Goal: Task Accomplishment & Management: Complete application form

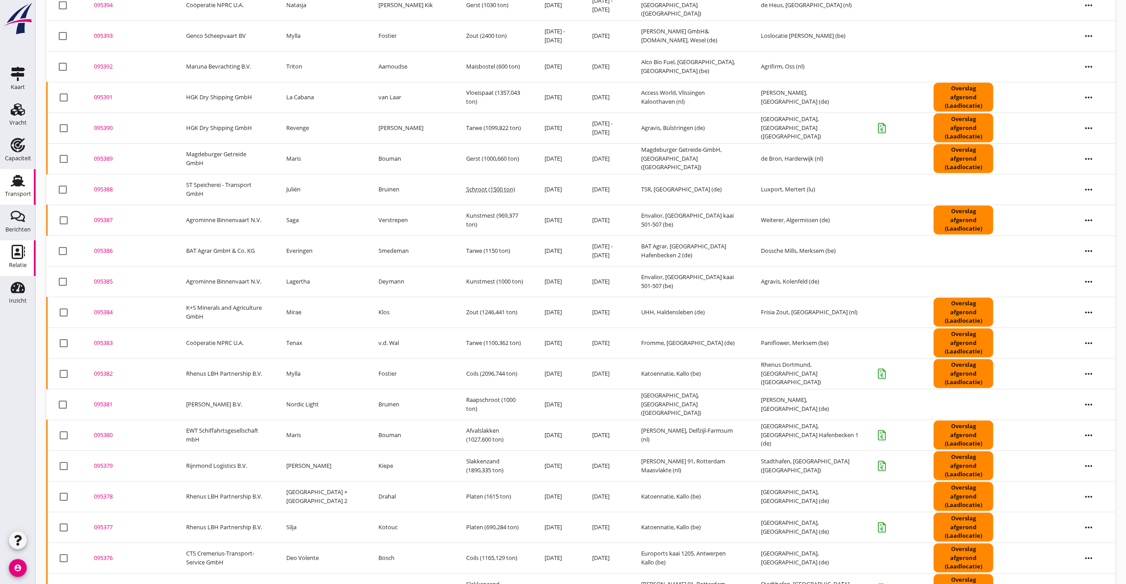
click at [17, 255] on use at bounding box center [18, 252] width 13 height 14
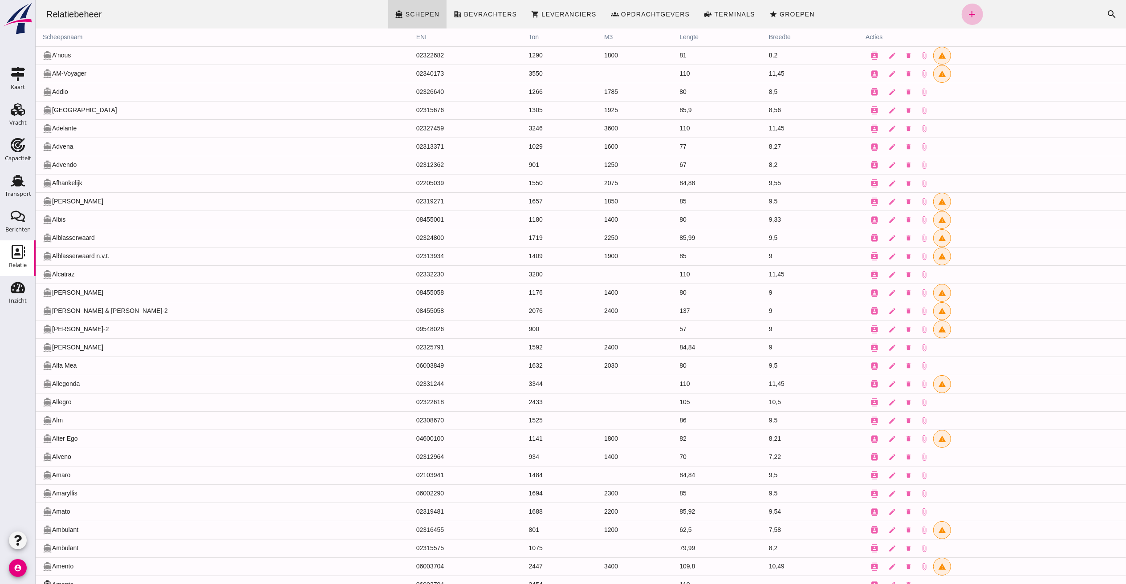
click at [1005, 13] on div "Zoeken... cancel search" at bounding box center [1052, 14] width 140 height 21
click at [1106, 15] on icon "search" at bounding box center [1111, 14] width 11 height 11
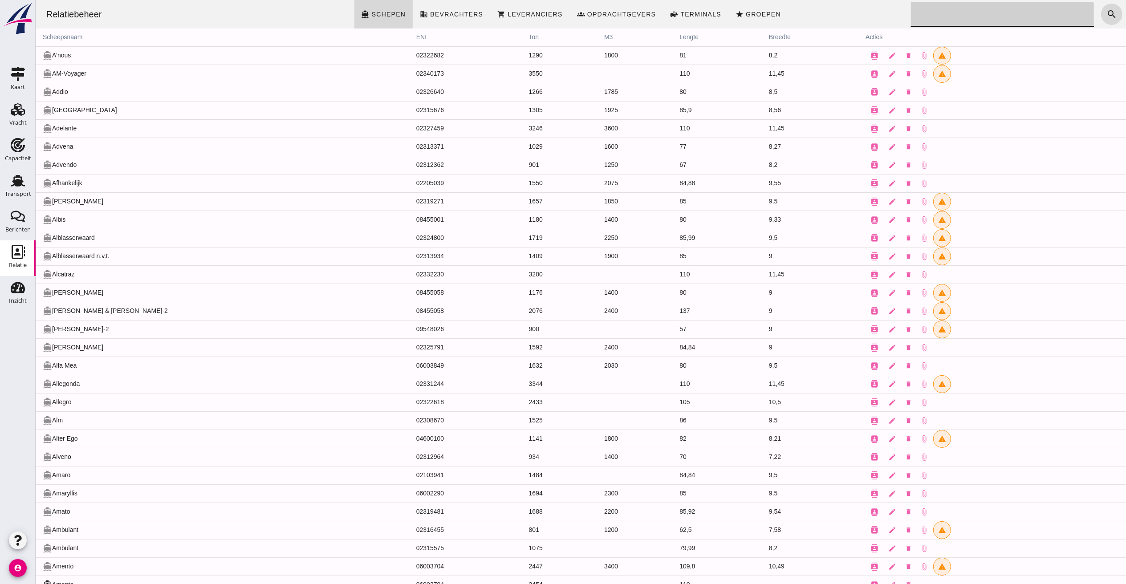
click at [985, 12] on input "Zoeken..." at bounding box center [999, 14] width 178 height 25
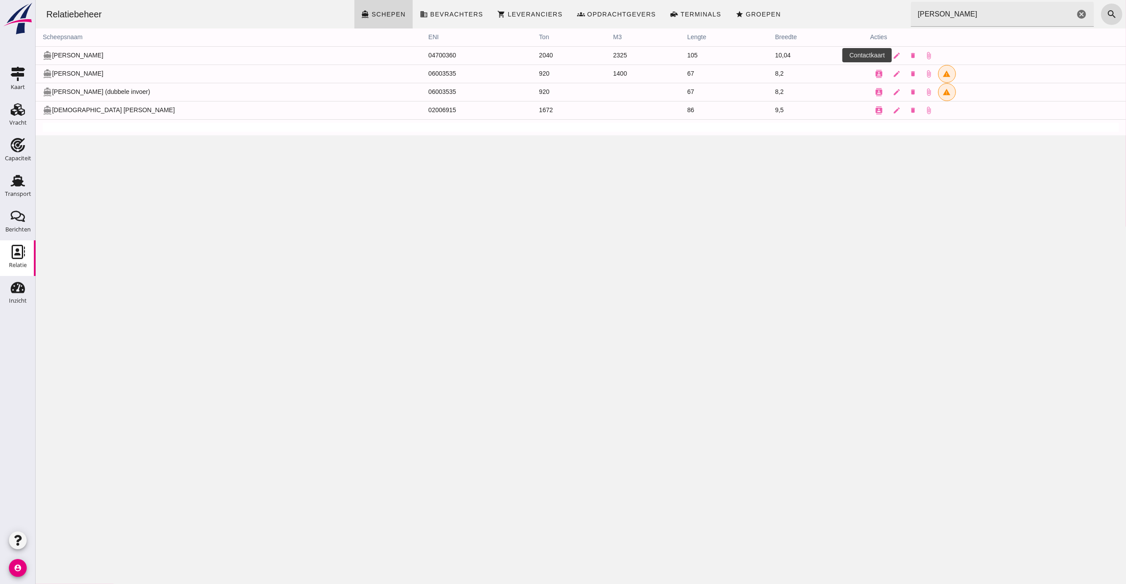
click at [875, 52] on icon "contacts" at bounding box center [879, 56] width 8 height 8
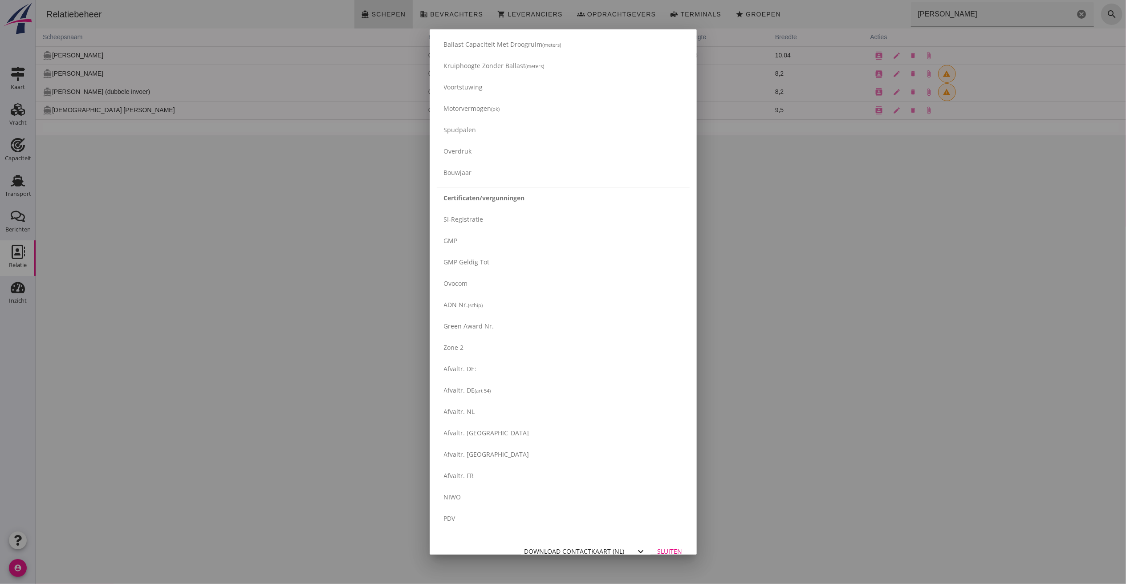
scroll to position [1284, 0]
click at [554, 536] on div "Download contactkaart (nl)" at bounding box center [574, 539] width 100 height 9
click at [668, 535] on button "Sluiten" at bounding box center [669, 540] width 39 height 16
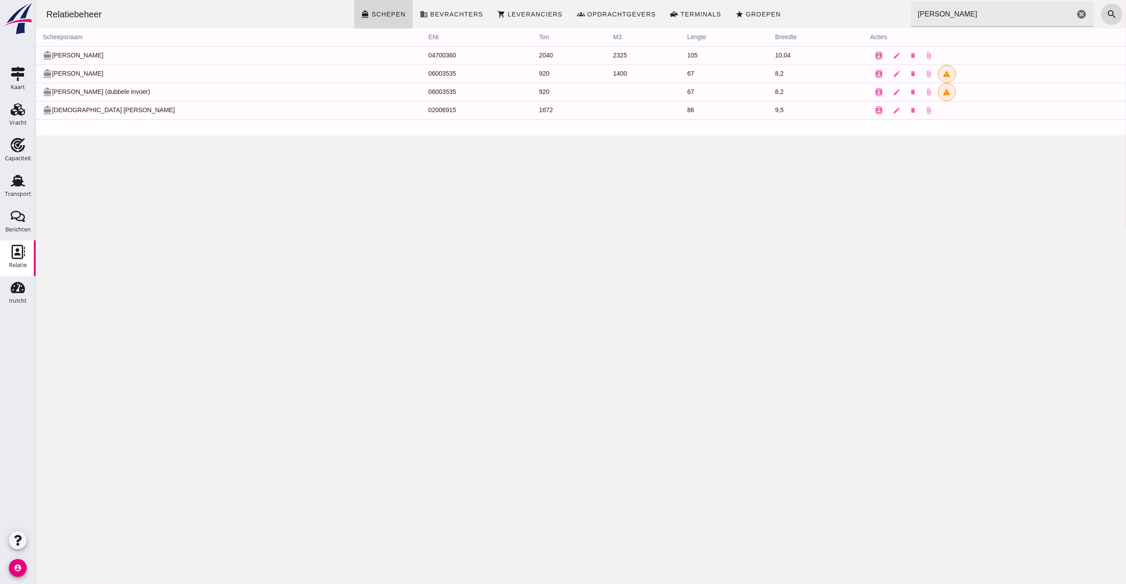
scroll to position [0, 0]
click at [957, 15] on input "[PERSON_NAME]" at bounding box center [992, 14] width 164 height 25
drag, startPoint x: 801, startPoint y: -8, endPoint x: 365, endPoint y: -28, distance: 435.8
click at [365, 0] on html "Relatiebeheer directions_boat Schepen business Bevrachters shopping_cart Levera…" at bounding box center [580, 292] width 1090 height 584
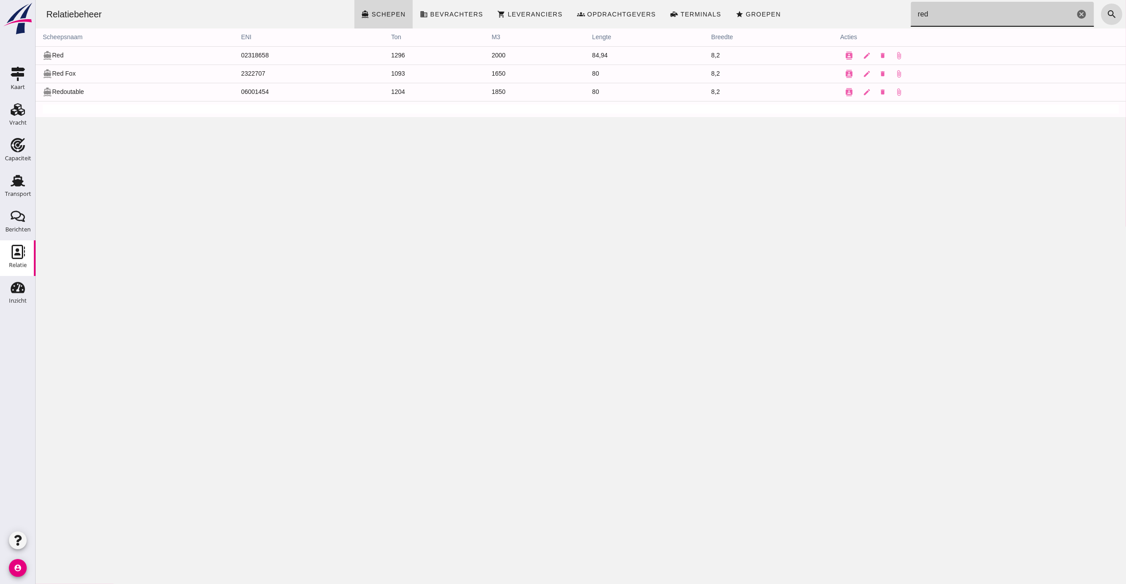
type input "red"
click at [15, 182] on use at bounding box center [18, 181] width 14 height 12
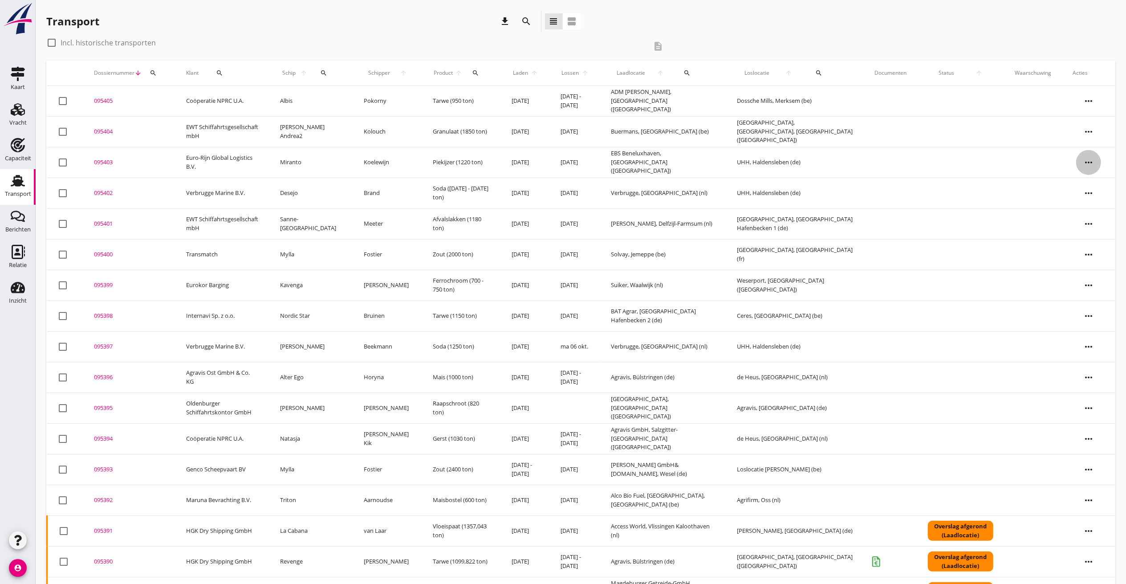
click at [1092, 162] on icon "more_horiz" at bounding box center [1088, 162] width 25 height 25
click at [1062, 274] on div "Vracht kopieeren" at bounding box center [1083, 274] width 64 height 11
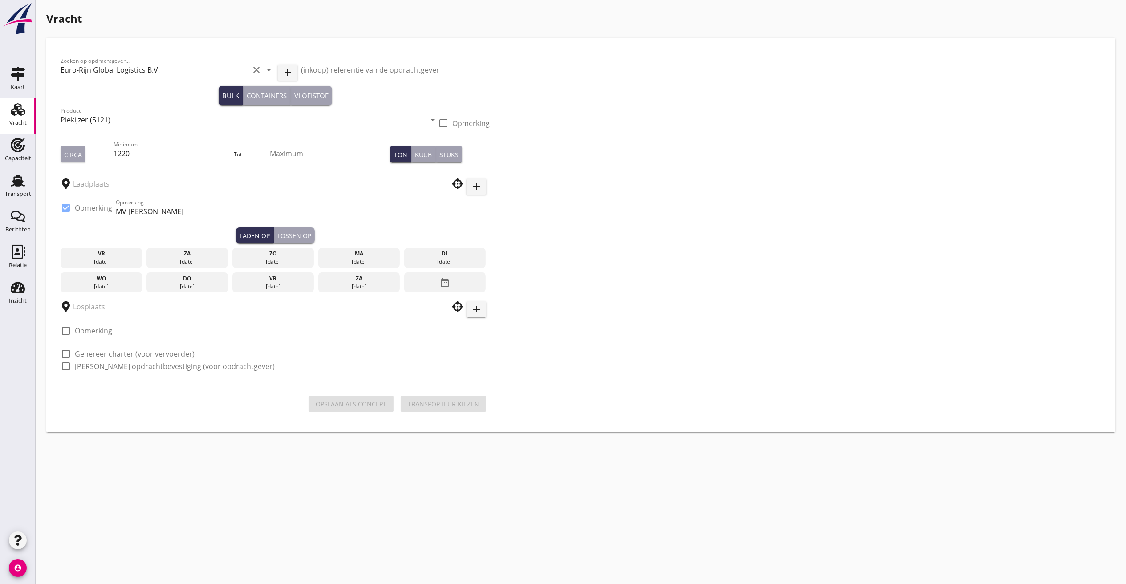
type input "EBS Beneluxhaven"
type input "UHH"
checkbox input "true"
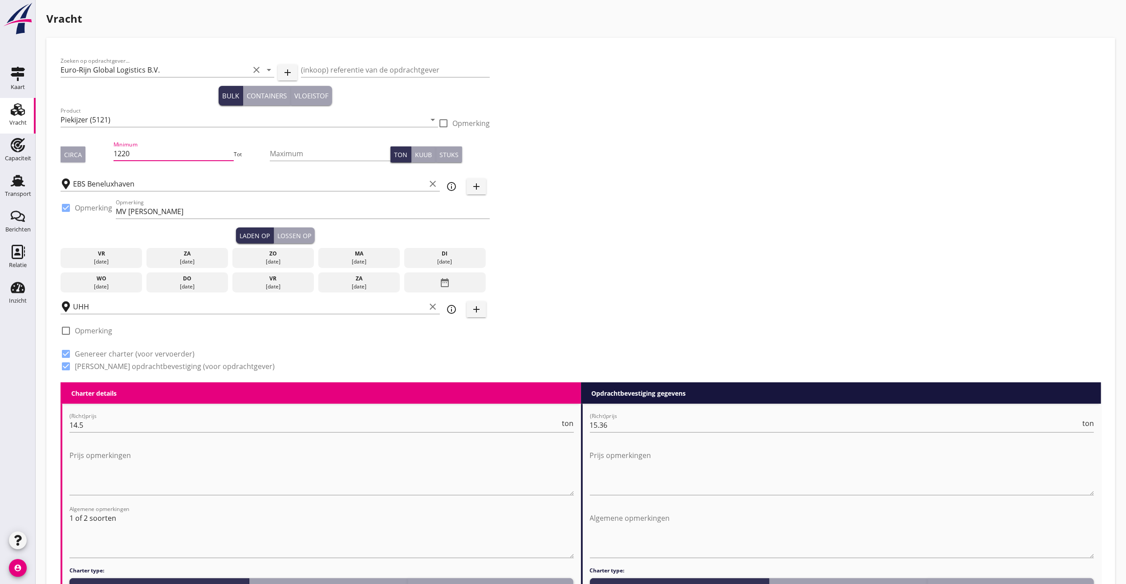
drag, startPoint x: 165, startPoint y: 148, endPoint x: -153, endPoint y: 126, distance: 318.2
type input "1175"
click at [191, 278] on div "do" at bounding box center [187, 279] width 77 height 8
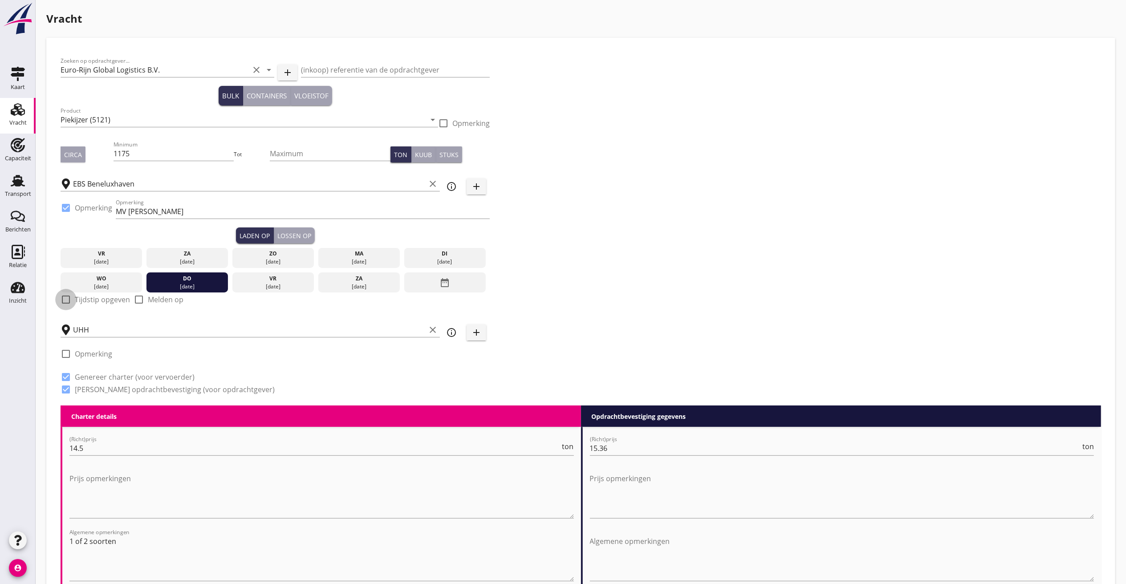
click at [68, 298] on div at bounding box center [65, 299] width 15 height 15
checkbox input "true"
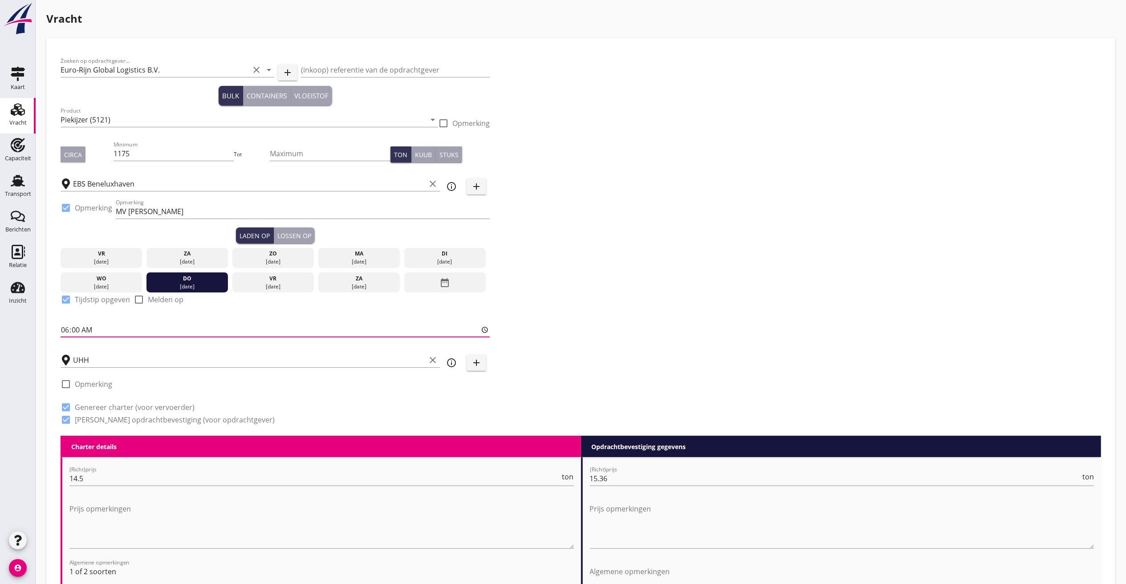
click at [86, 327] on input "06:00" at bounding box center [275, 330] width 429 height 14
type input "18:00"
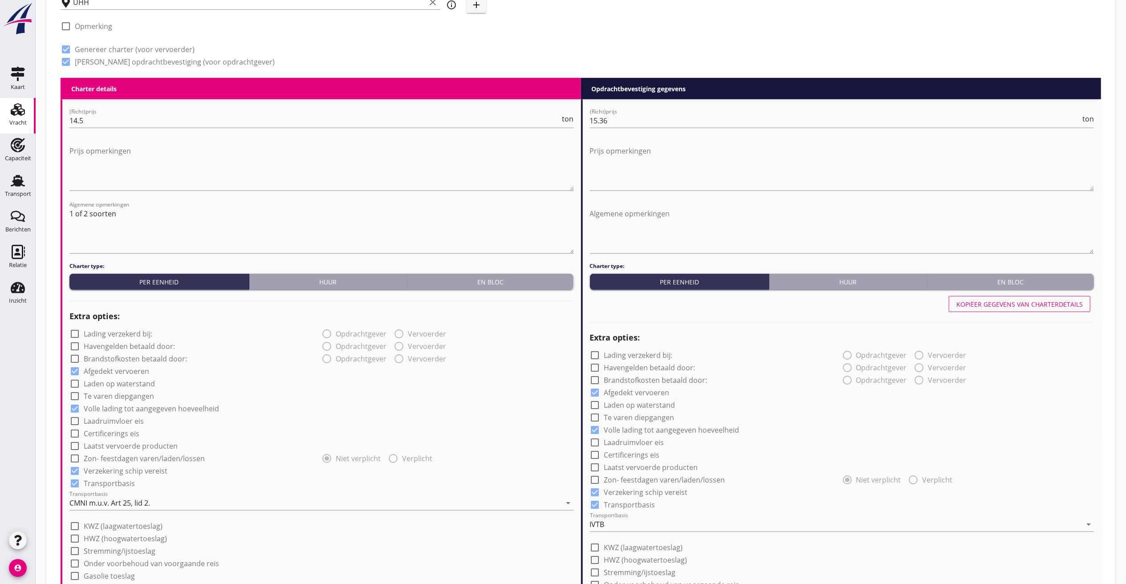
scroll to position [267, 0]
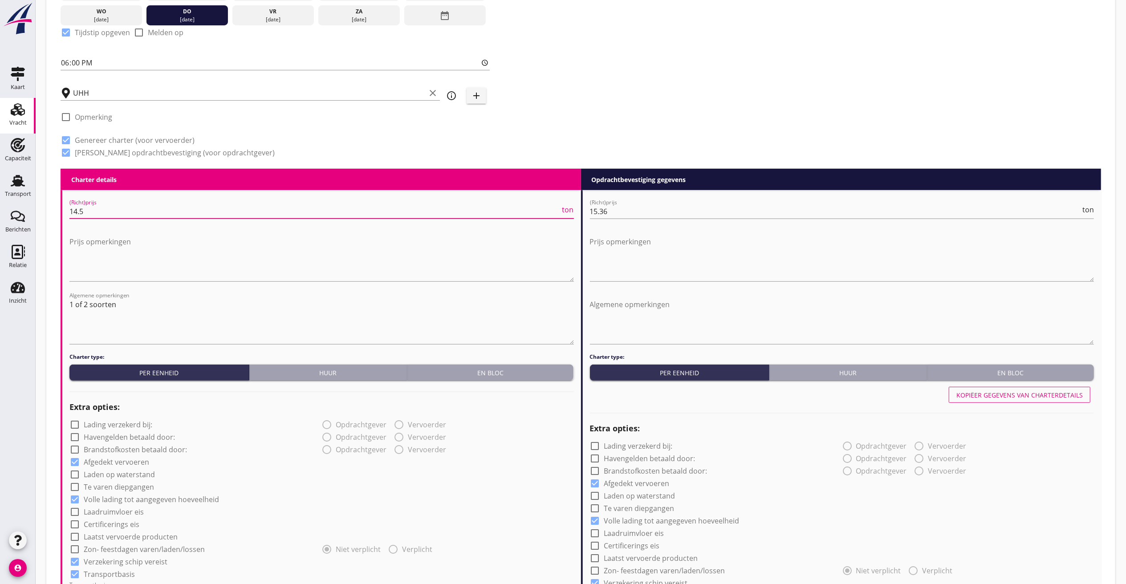
drag, startPoint x: 93, startPoint y: 214, endPoint x: -110, endPoint y: 197, distance: 203.3
click at [0, 197] on html "Na vrachtbrief datum Na ontvangst factuur en vrachtdocumenten Na factuurdatum N…" at bounding box center [563, 420] width 1126 height 1374
type input "13"
click at [623, 212] on input "15.36" at bounding box center [835, 211] width 491 height 14
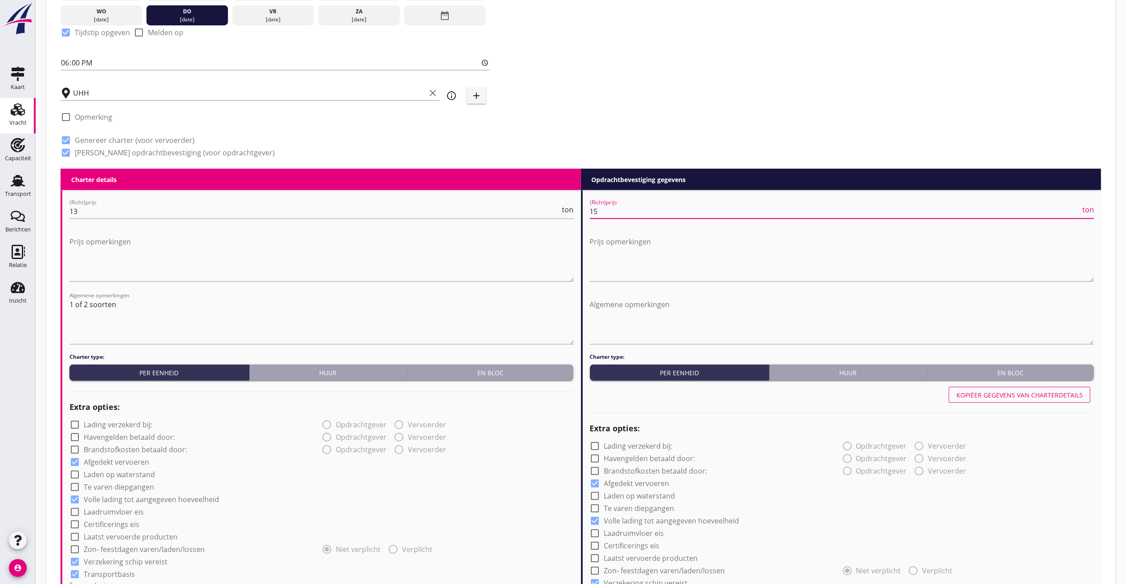
type input "1"
drag, startPoint x: 615, startPoint y: 218, endPoint x: 781, endPoint y: 239, distance: 167.0
click at [616, 217] on input "14.01" at bounding box center [835, 211] width 491 height 14
type input "15.00"
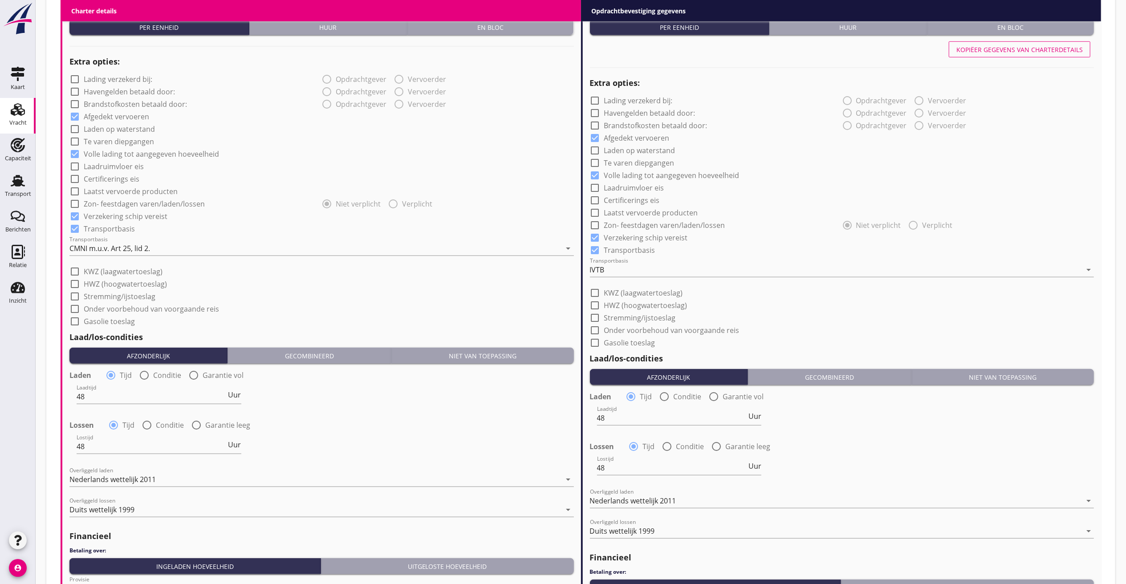
scroll to position [791, 0]
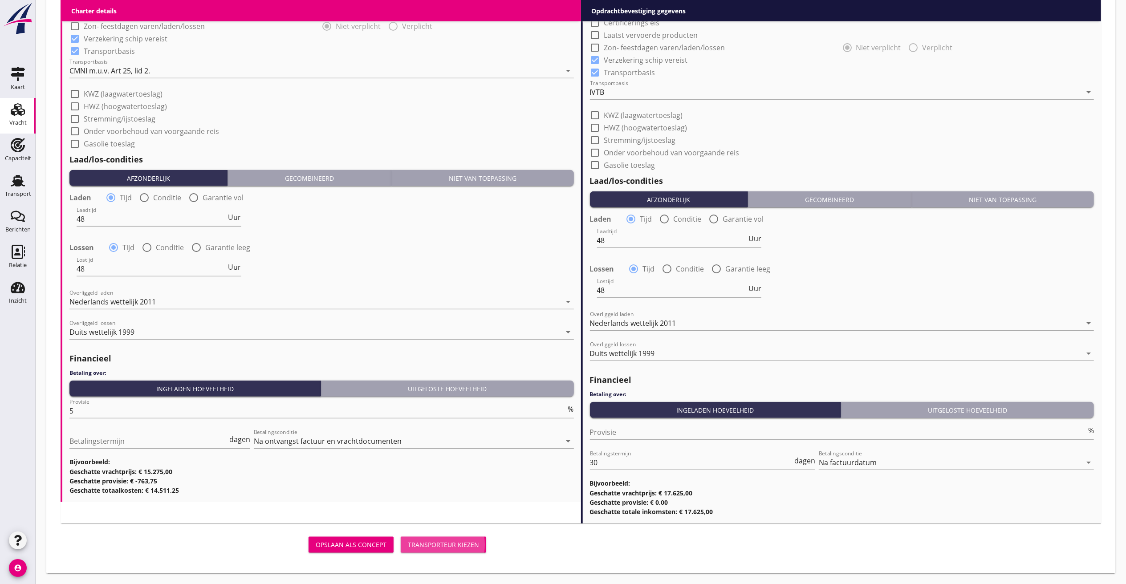
click at [448, 546] on div "Transporteur kiezen" at bounding box center [443, 544] width 71 height 9
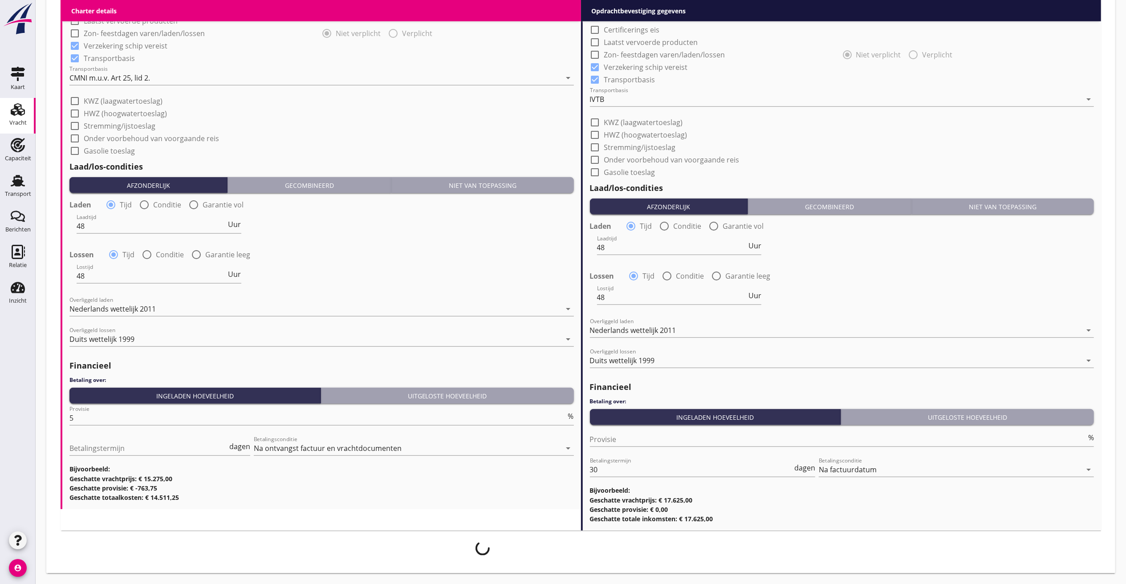
scroll to position [783, 0]
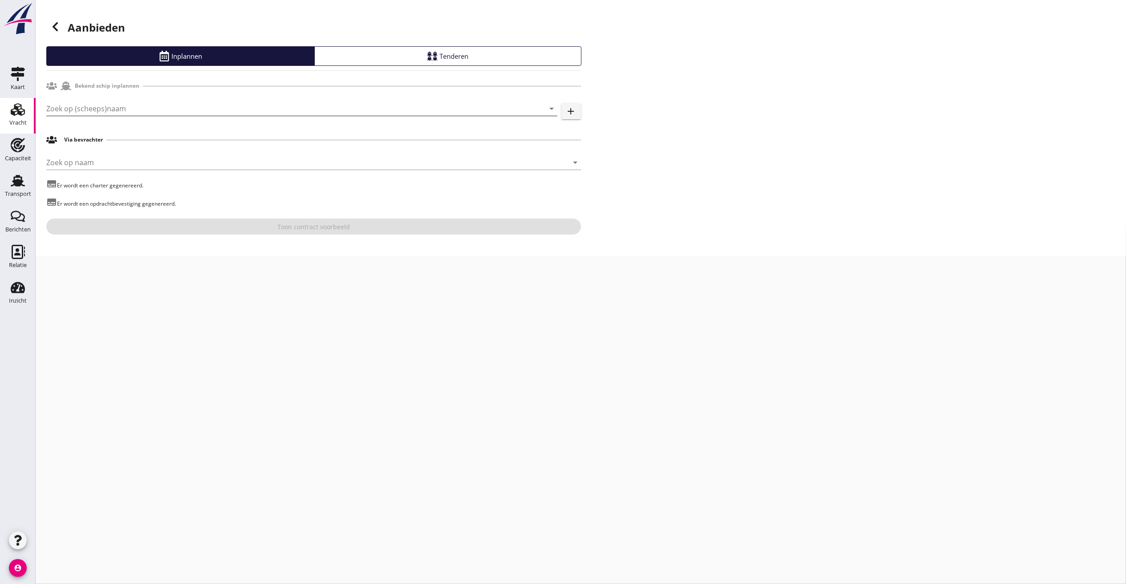
click at [97, 108] on input "Zoek op (scheeps)naam" at bounding box center [289, 108] width 486 height 14
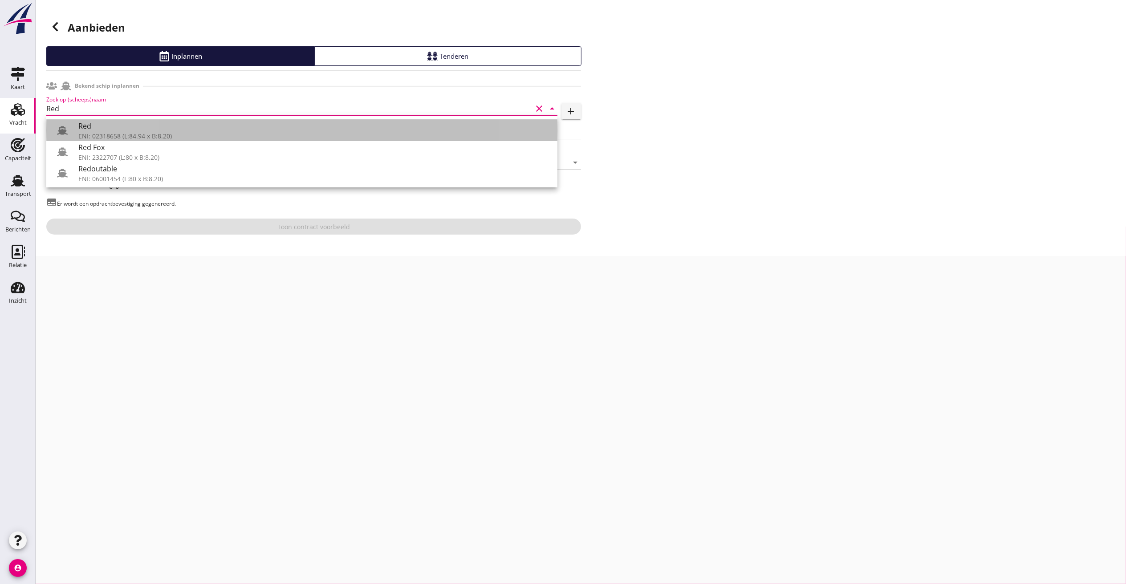
click at [107, 124] on div "Red" at bounding box center [314, 126] width 472 height 11
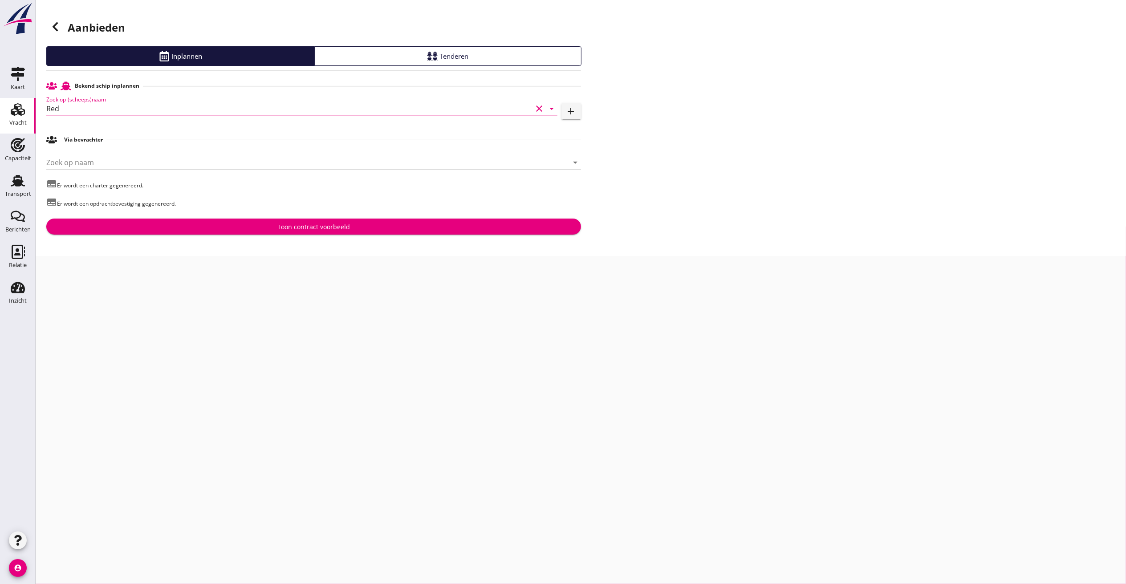
type input "Red"
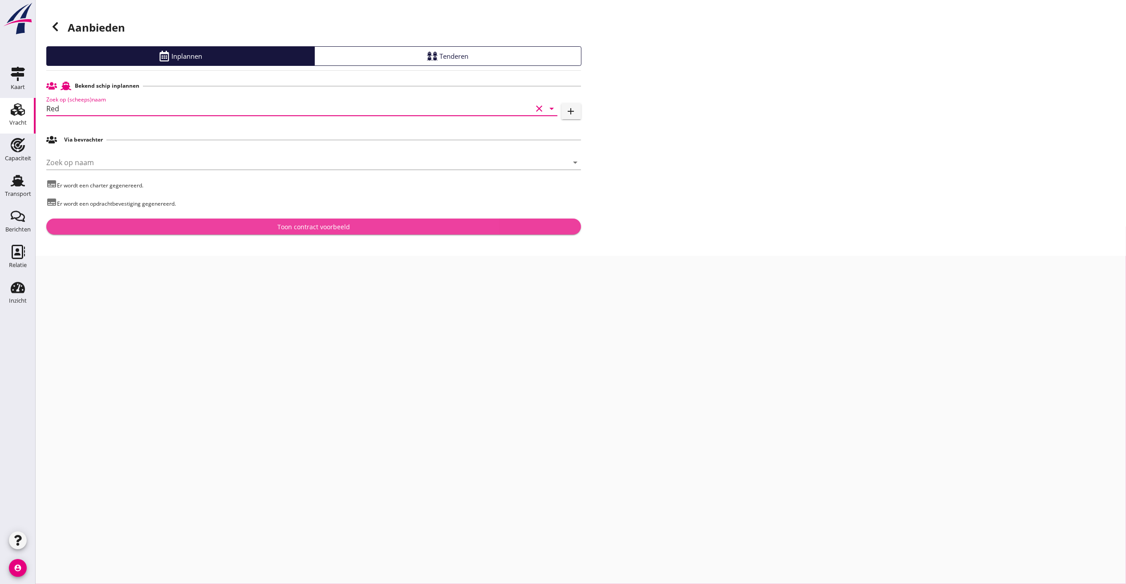
click at [214, 222] on div "Toon contract voorbeeld" at bounding box center [313, 226] width 520 height 9
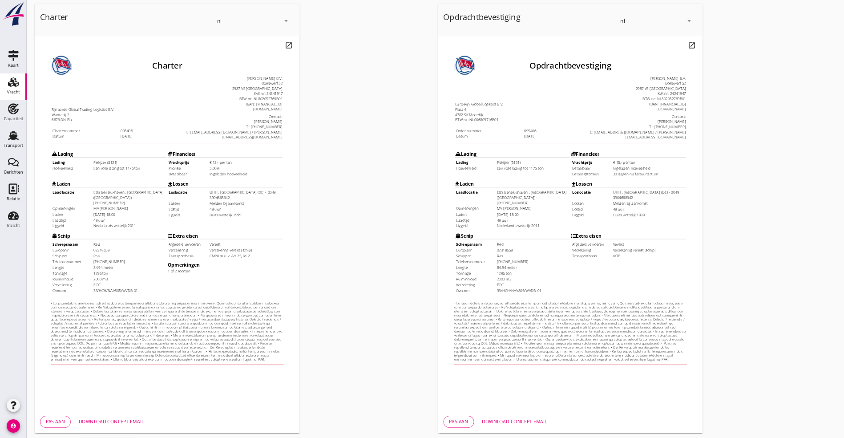
scroll to position [75, 0]
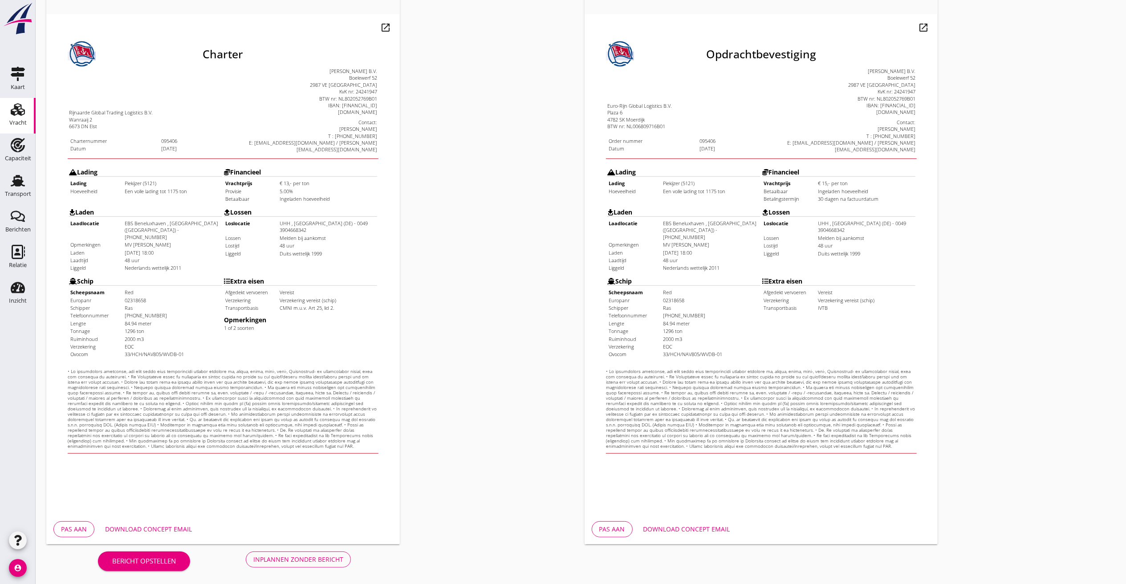
click at [132, 526] on div "Download concept email" at bounding box center [148, 528] width 87 height 9
click at [180, 530] on div "Download concept email" at bounding box center [148, 528] width 87 height 9
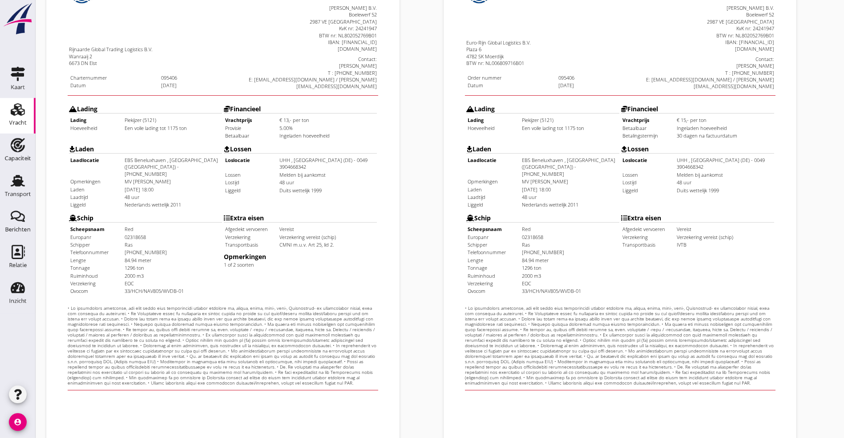
scroll to position [221, 0]
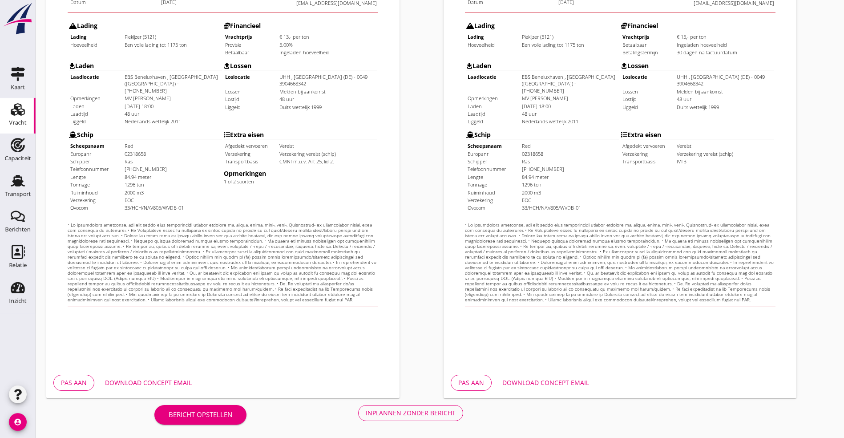
click at [366, 415] on div "Inplannen zonder bericht" at bounding box center [411, 412] width 90 height 9
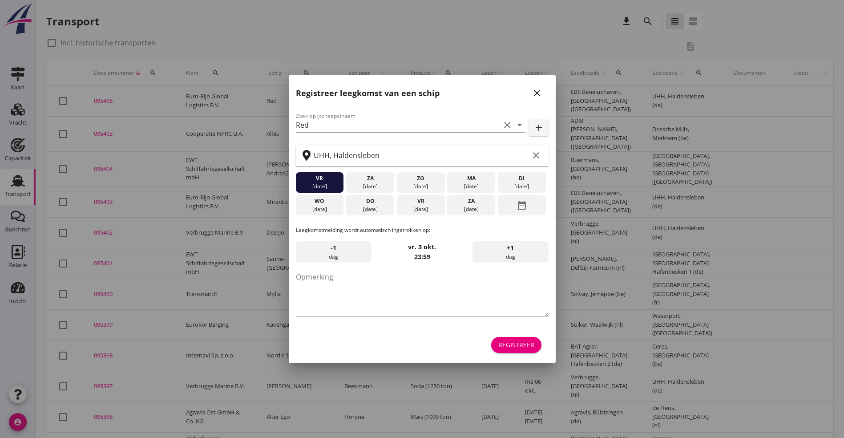
click at [527, 204] on div "date_range" at bounding box center [522, 205] width 48 height 20
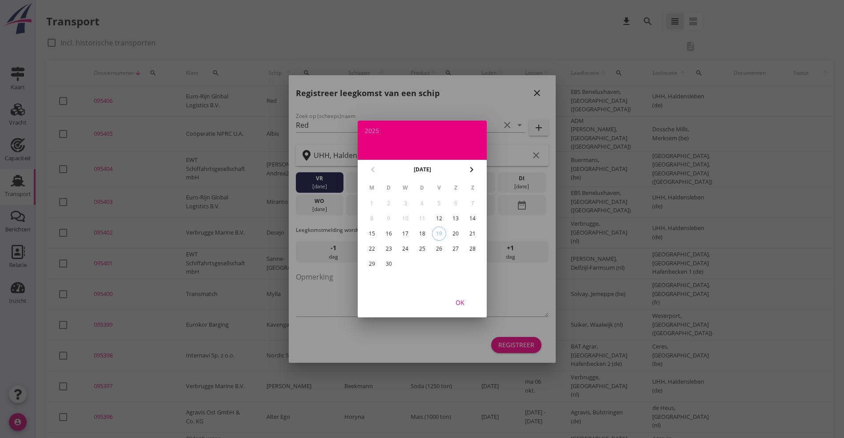
click at [472, 166] on icon "chevron_right" at bounding box center [471, 169] width 11 height 11
click at [422, 201] on div "2" at bounding box center [422, 203] width 14 height 14
drag, startPoint x: 458, startPoint y: 296, endPoint x: 470, endPoint y: 303, distance: 13.2
click at [458, 295] on button "OK" at bounding box center [460, 302] width 39 height 16
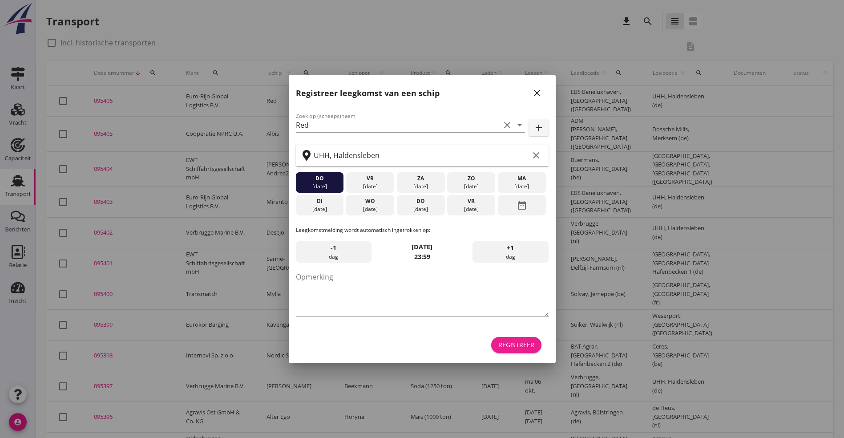
click at [516, 341] on div "Registreer" at bounding box center [517, 344] width 36 height 9
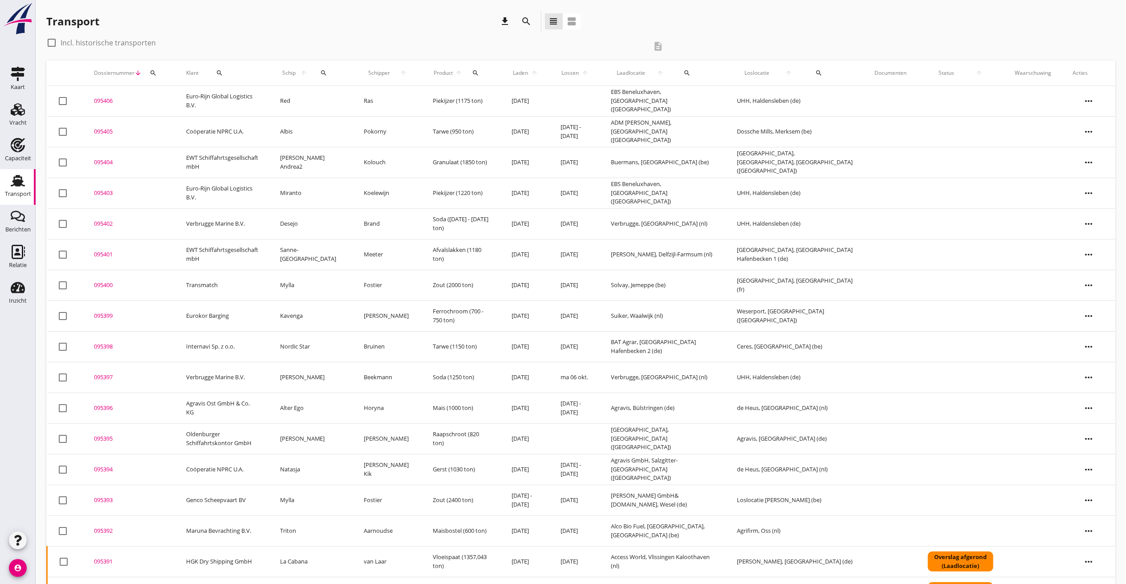
click at [1094, 94] on icon "more_horiz" at bounding box center [1088, 101] width 25 height 25
click at [1093, 149] on div "Vracht details" at bounding box center [1083, 149] width 64 height 11
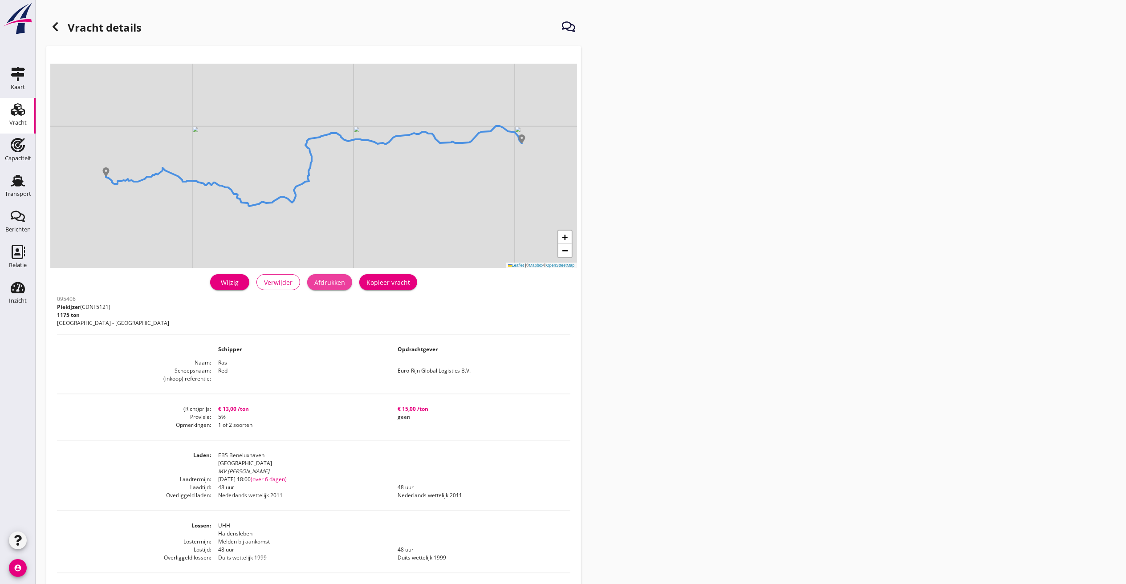
click at [312, 280] on button "Afdrukken" at bounding box center [329, 282] width 45 height 16
click at [320, 278] on div "Afdrukken" at bounding box center [329, 282] width 31 height 9
click at [332, 279] on div "Afdrukken" at bounding box center [329, 282] width 31 height 9
click at [54, 23] on icon at bounding box center [55, 26] width 11 height 11
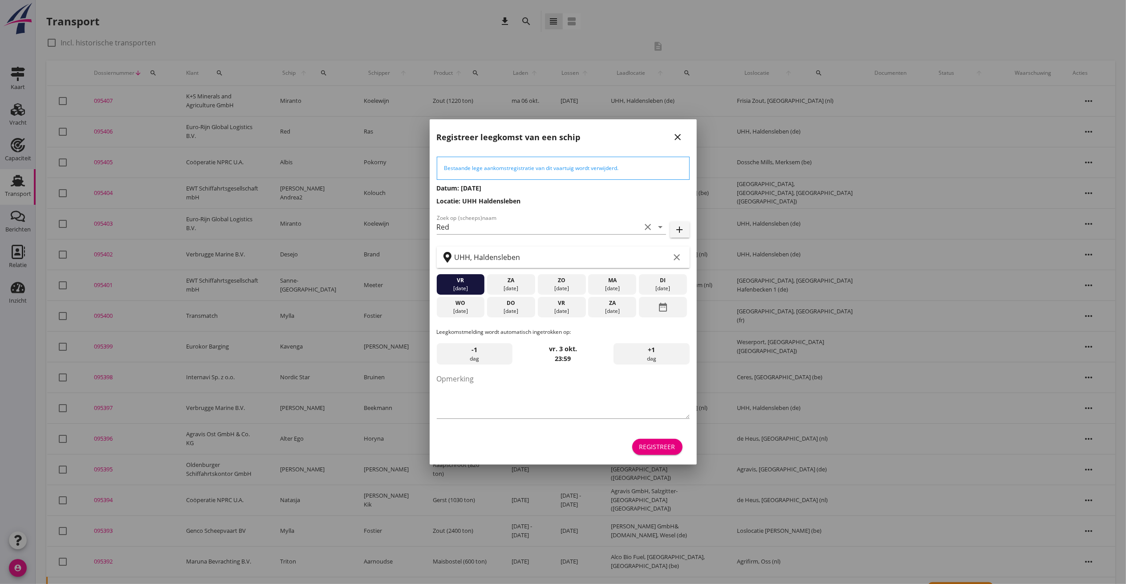
click at [668, 305] on icon "date_range" at bounding box center [662, 307] width 11 height 16
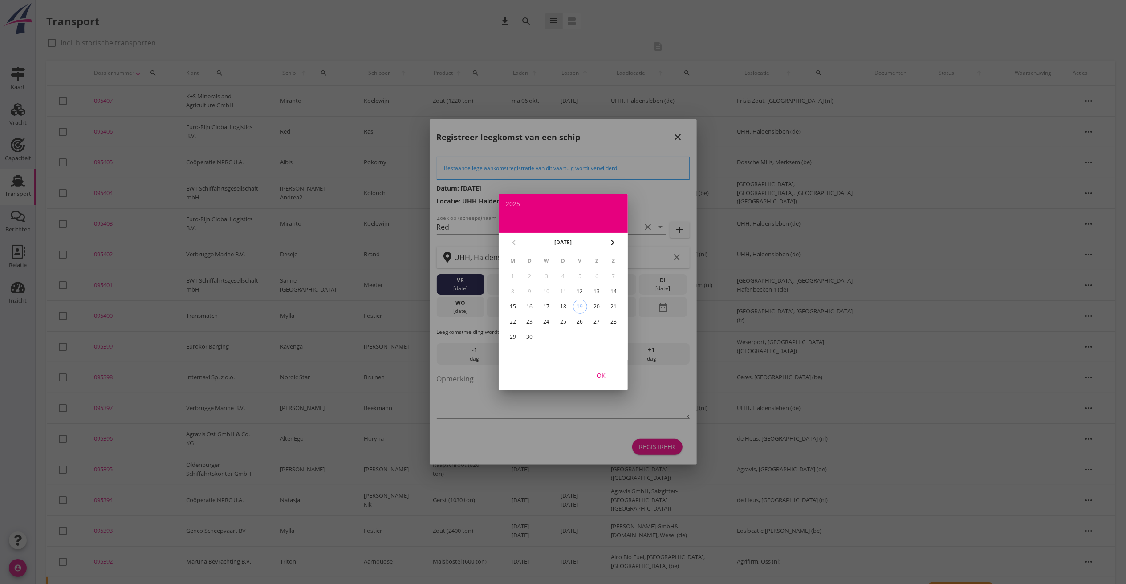
click at [612, 246] on icon "chevron_right" at bounding box center [612, 242] width 11 height 11
click at [547, 279] on div "1" at bounding box center [546, 276] width 14 height 14
click at [597, 373] on div "OK" at bounding box center [600, 375] width 25 height 9
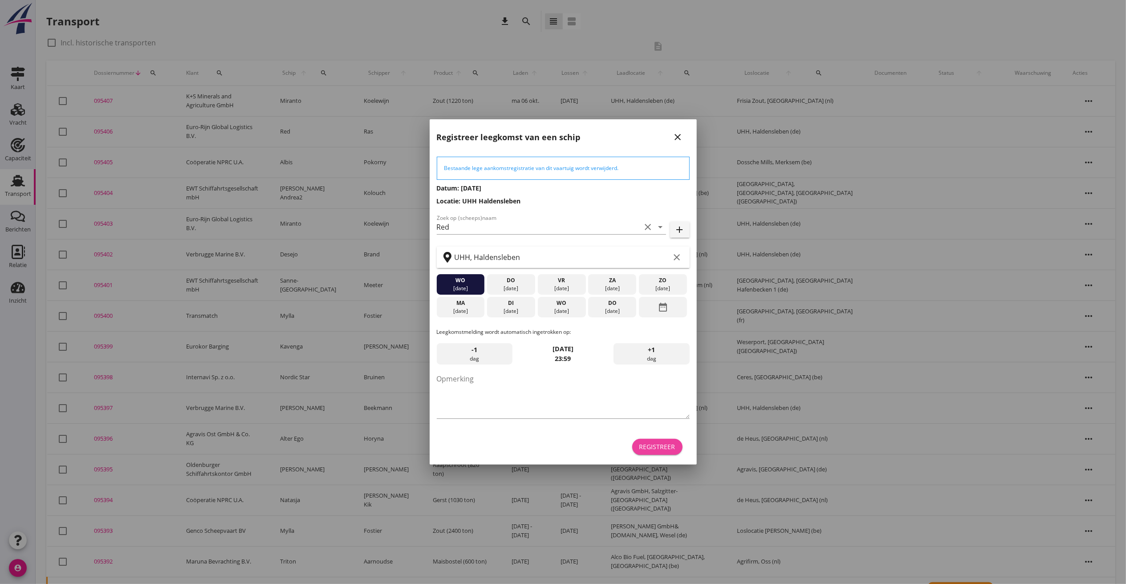
click at [651, 445] on div "Registreer" at bounding box center [657, 446] width 36 height 9
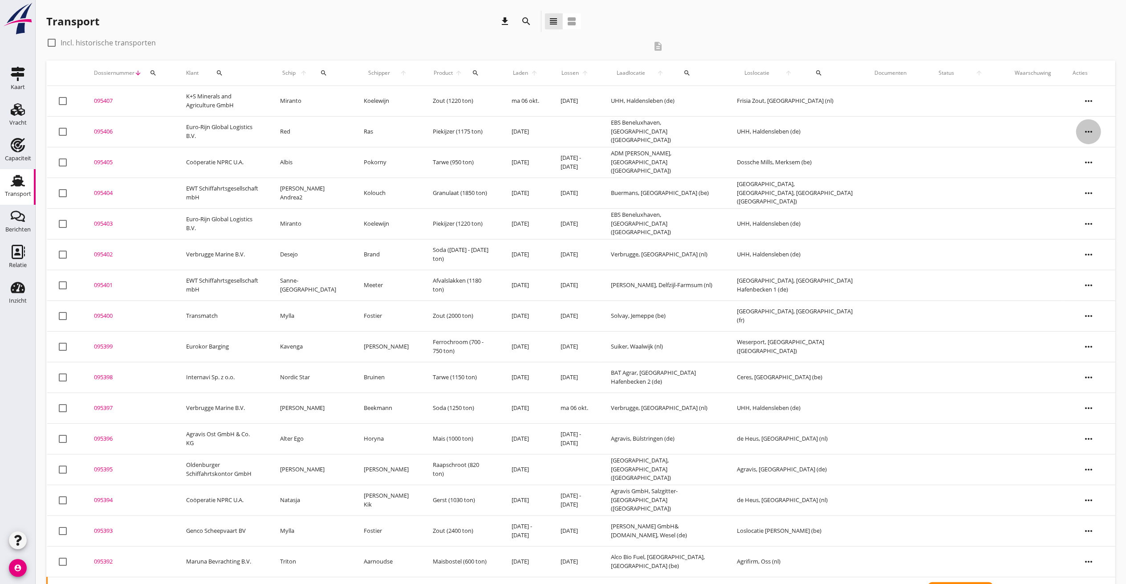
click at [1094, 128] on icon "more_horiz" at bounding box center [1088, 131] width 25 height 25
click at [1085, 242] on div "Vracht kopieeren" at bounding box center [1083, 244] width 64 height 11
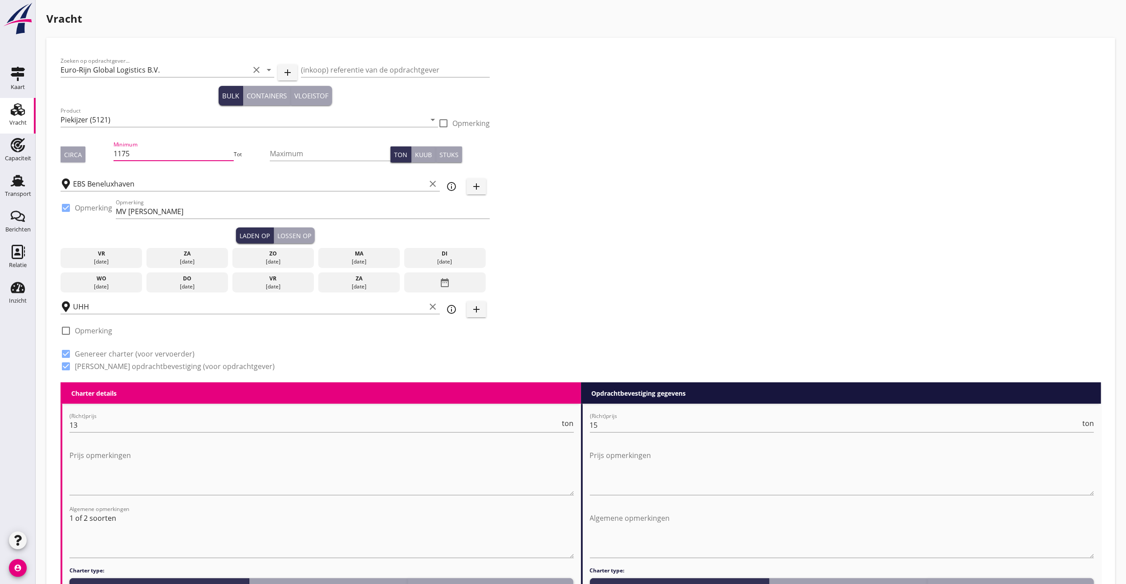
drag, startPoint x: 152, startPoint y: 146, endPoint x: -150, endPoint y: 94, distance: 305.8
type input "1650"
click at [121, 422] on input "13" at bounding box center [314, 425] width 491 height 14
drag, startPoint x: 116, startPoint y: 423, endPoint x: -21, endPoint y: 411, distance: 137.6
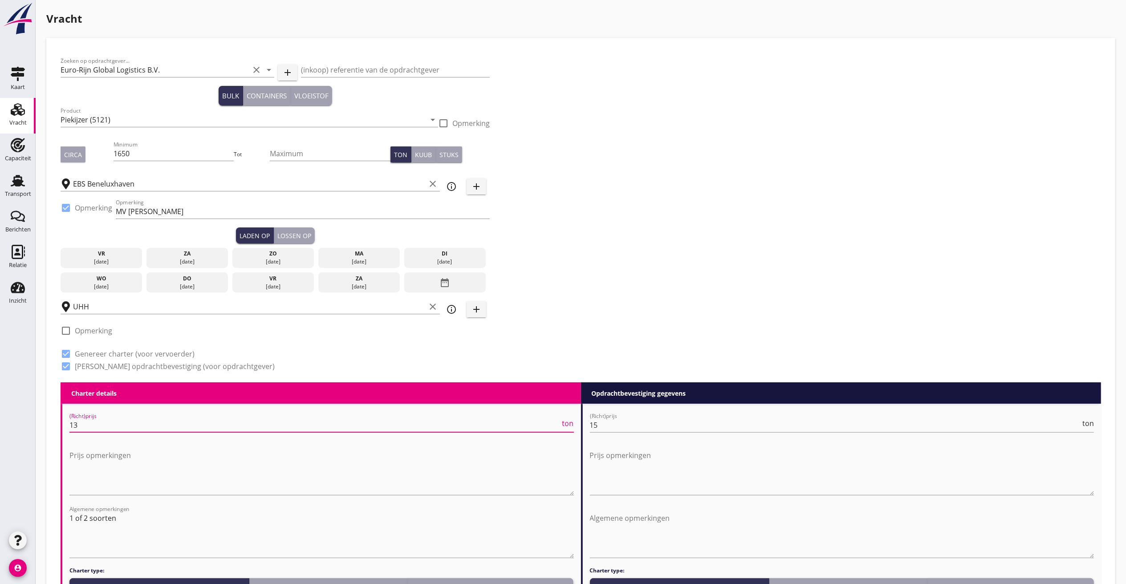
type input "12.75"
click at [77, 150] on div "Circa" at bounding box center [73, 154] width 18 height 9
click at [710, 205] on div "Zoeken op opdrachtgever... Euro-Rijn Global Logistics B.V. clear arrow_drop_dow…" at bounding box center [580, 217] width 1047 height 330
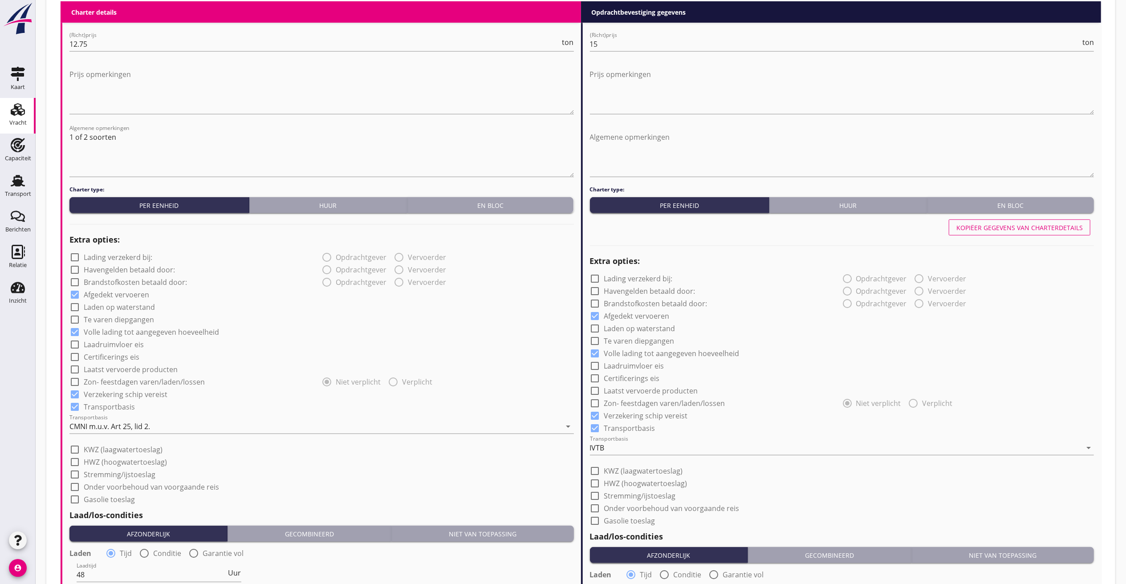
scroll to position [534, 0]
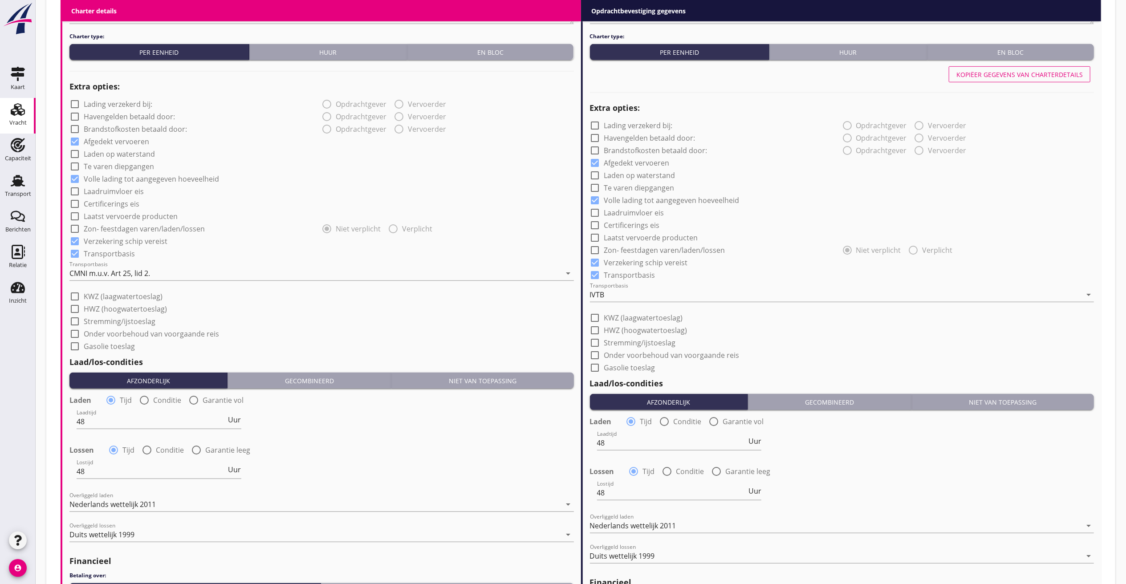
click at [71, 140] on div at bounding box center [74, 141] width 15 height 15
checkbox input "false"
drag, startPoint x: 96, startPoint y: 424, endPoint x: 2, endPoint y: 405, distance: 95.9
click at [2, 405] on div "Kaart Kaart Vracht Vracht Capaciteit Capaciteit Transport Transport Berichten B…" at bounding box center [563, 126] width 1126 height 1321
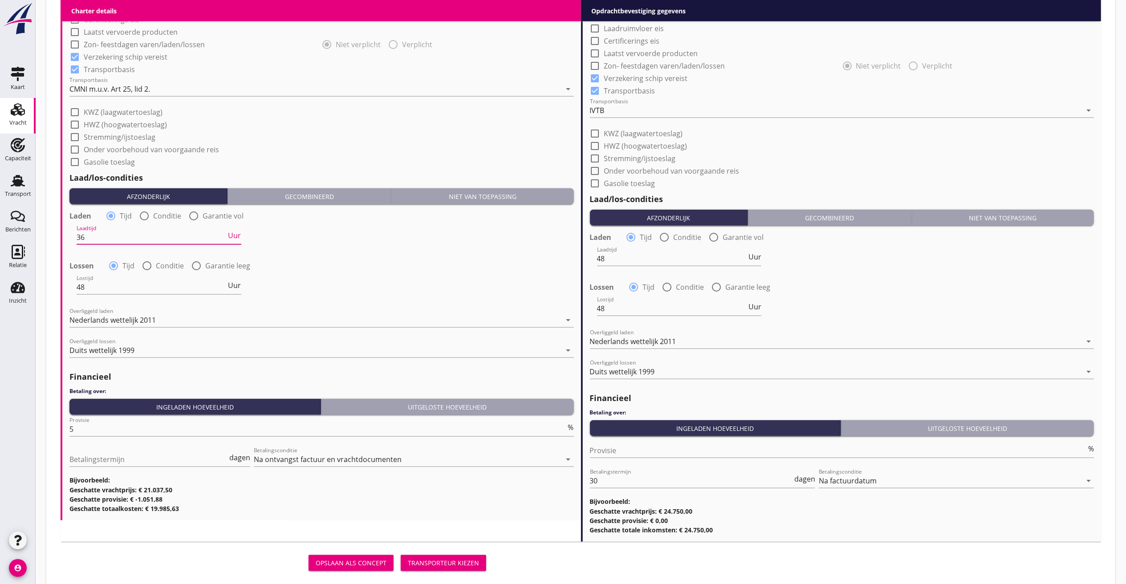
scroll to position [737, 0]
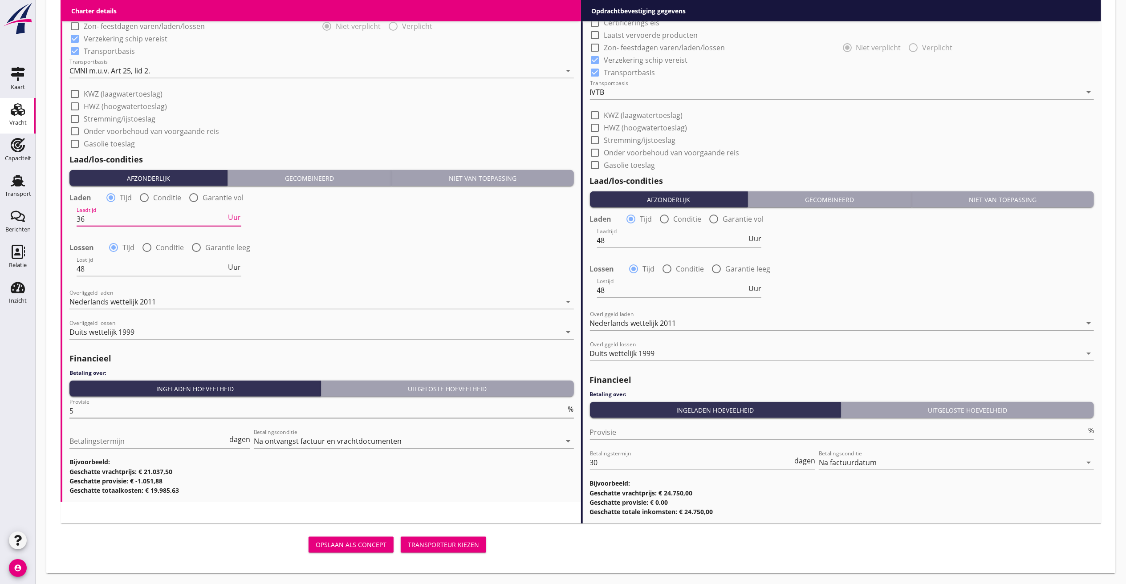
type input "36"
drag, startPoint x: 96, startPoint y: 410, endPoint x: -42, endPoint y: 412, distance: 138.0
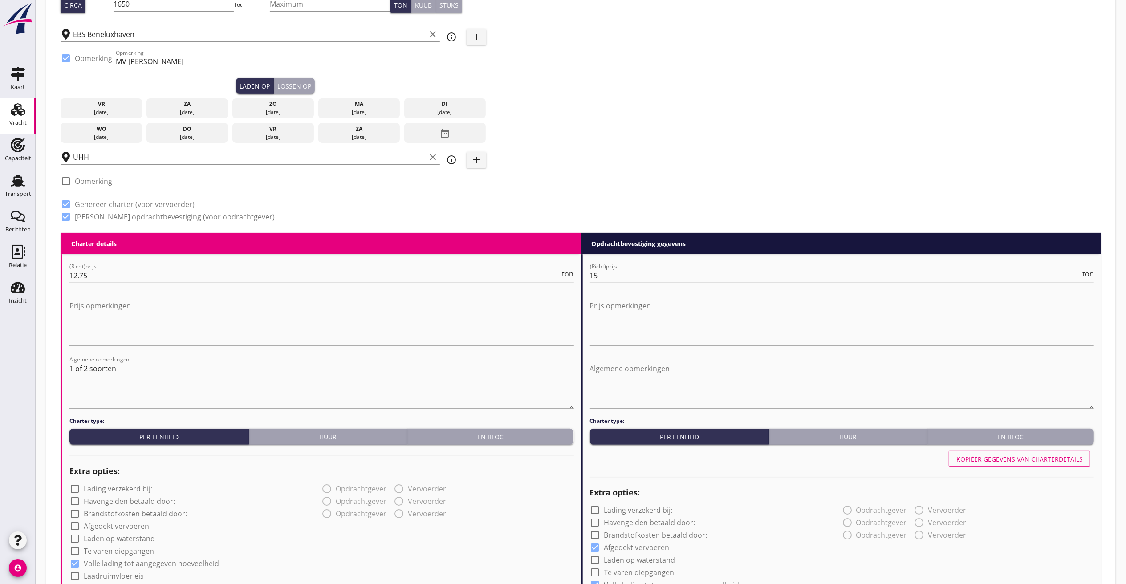
scroll to position [114, 0]
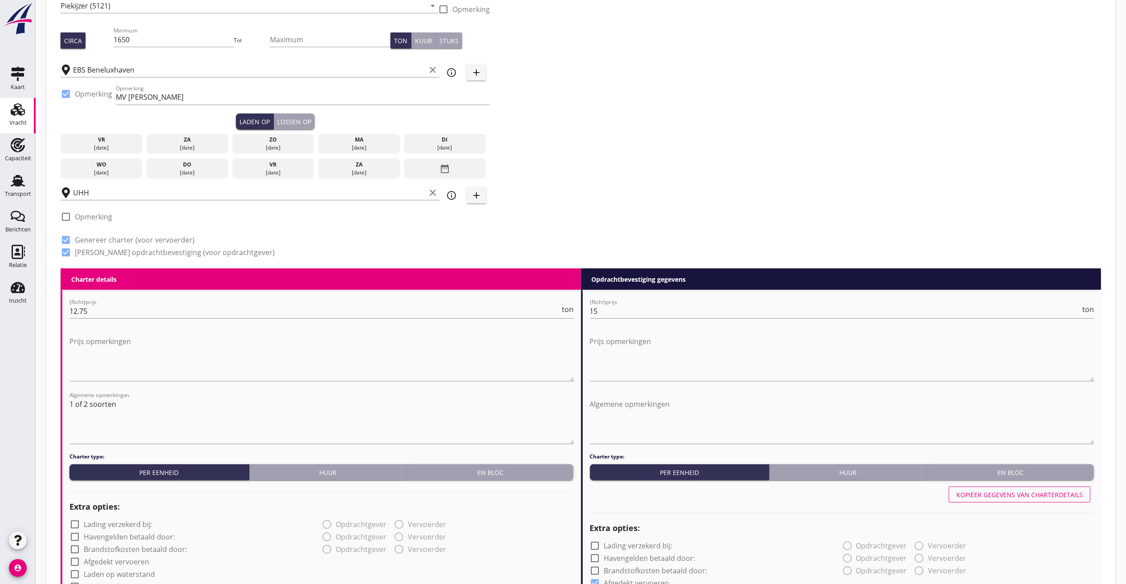
click at [184, 165] on div "do" at bounding box center [187, 165] width 77 height 8
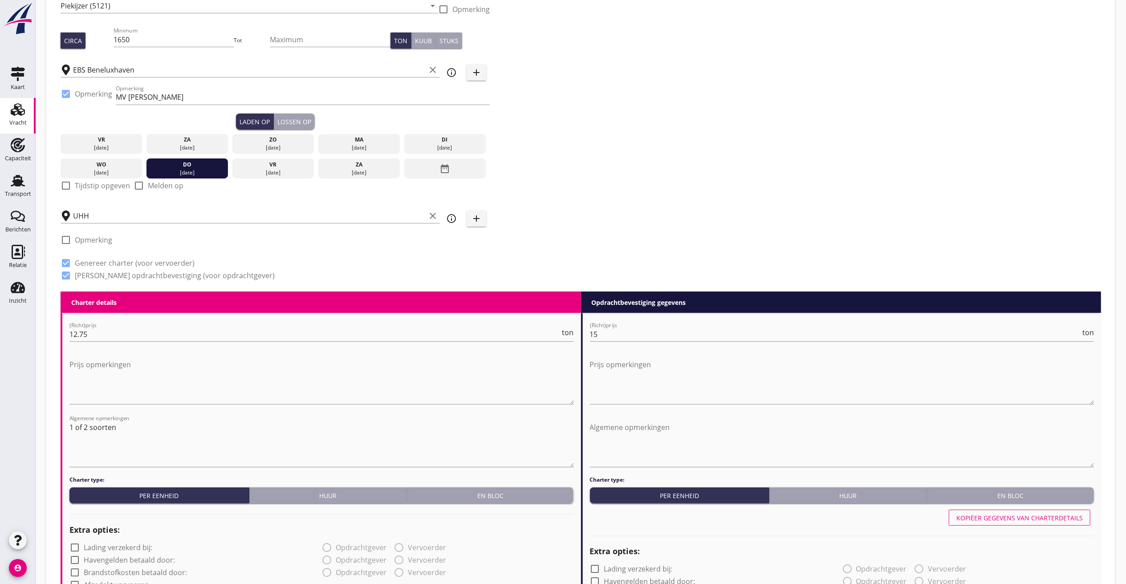
click at [75, 184] on label "Tijdstip opgeven" at bounding box center [102, 185] width 55 height 9
checkbox input "true"
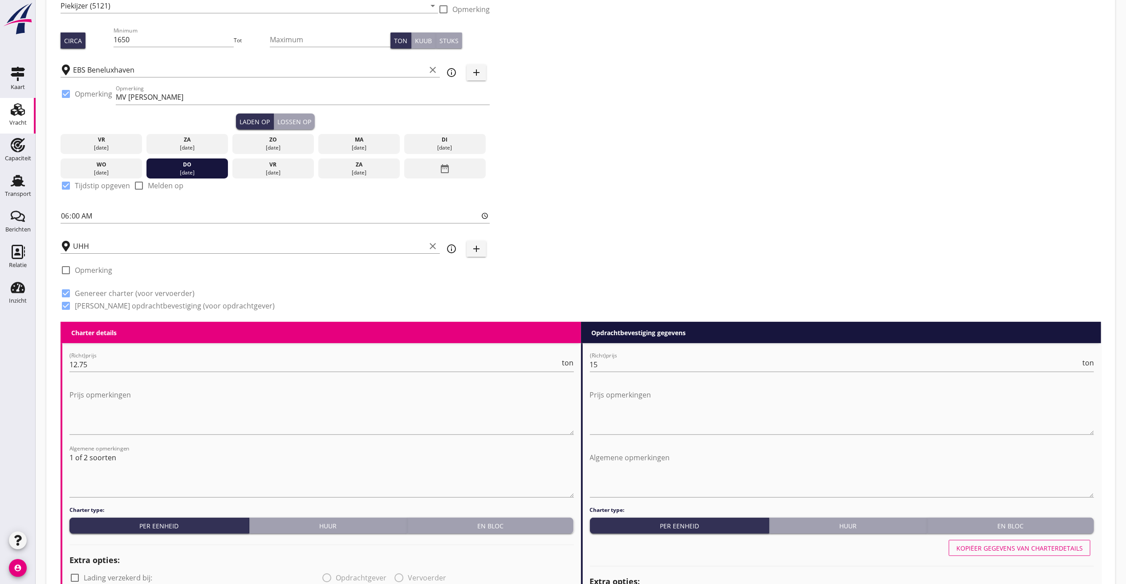
click at [302, 124] on div "Lossen op" at bounding box center [294, 121] width 34 height 9
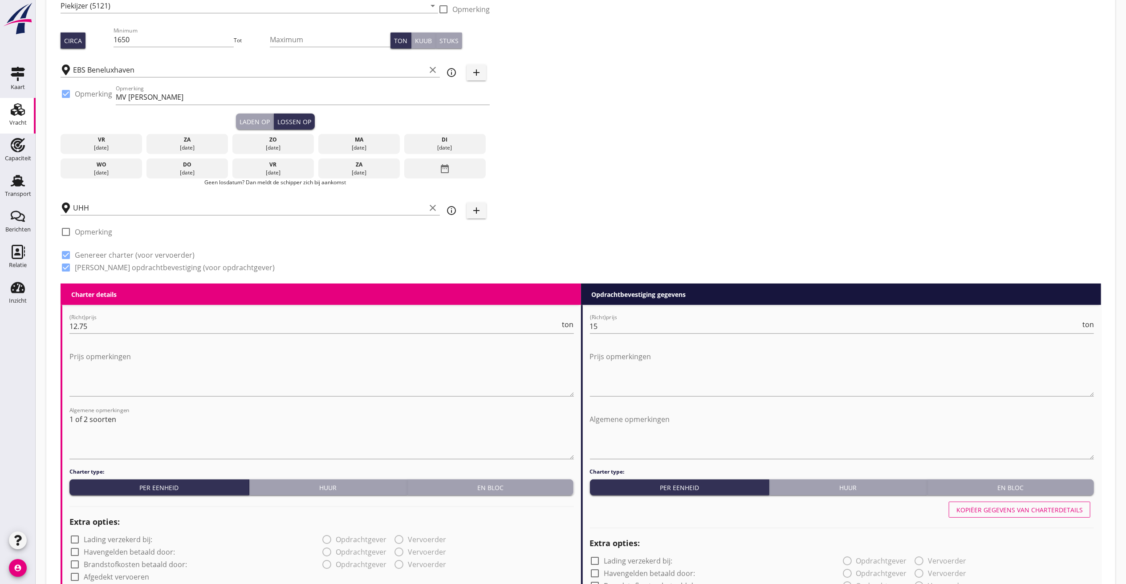
click at [452, 164] on div "date_range" at bounding box center [444, 168] width 81 height 20
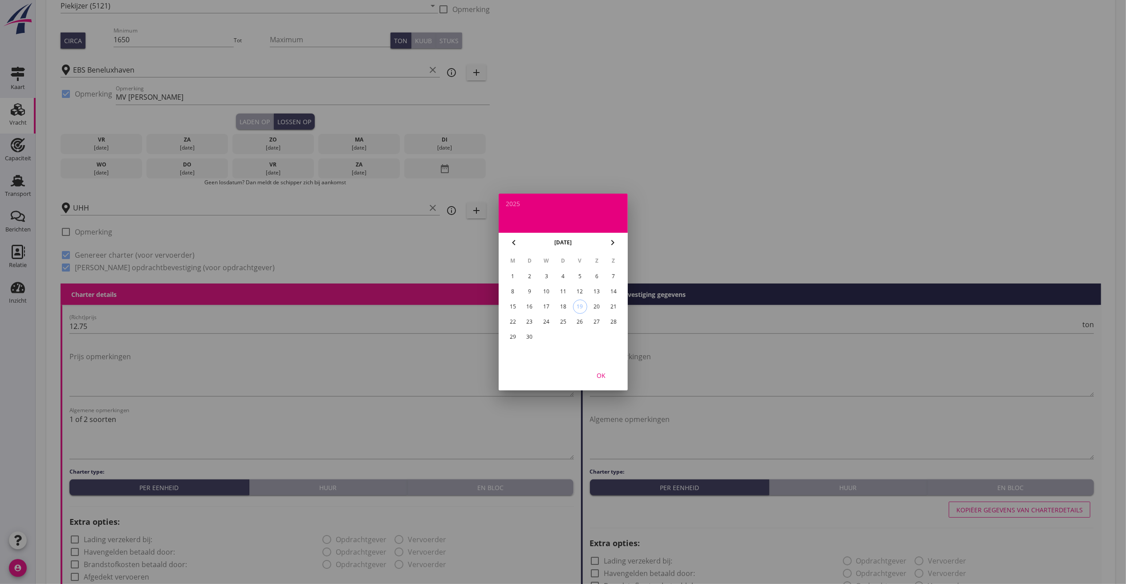
click at [613, 242] on icon "chevron_right" at bounding box center [612, 242] width 11 height 11
click at [566, 276] on div "2" at bounding box center [562, 276] width 14 height 14
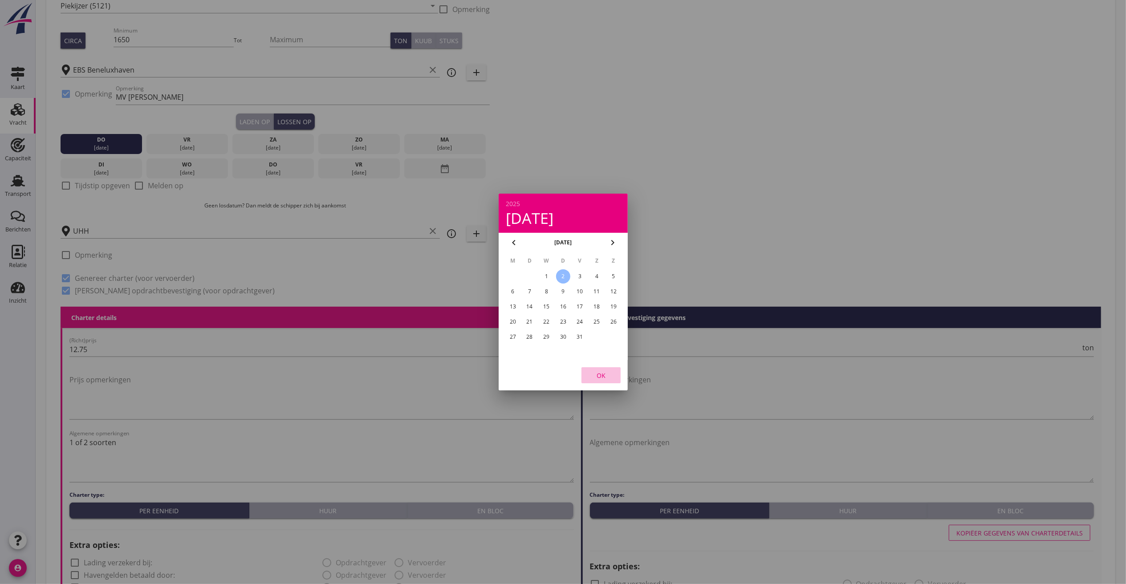
click at [603, 378] on div "OK" at bounding box center [600, 375] width 25 height 9
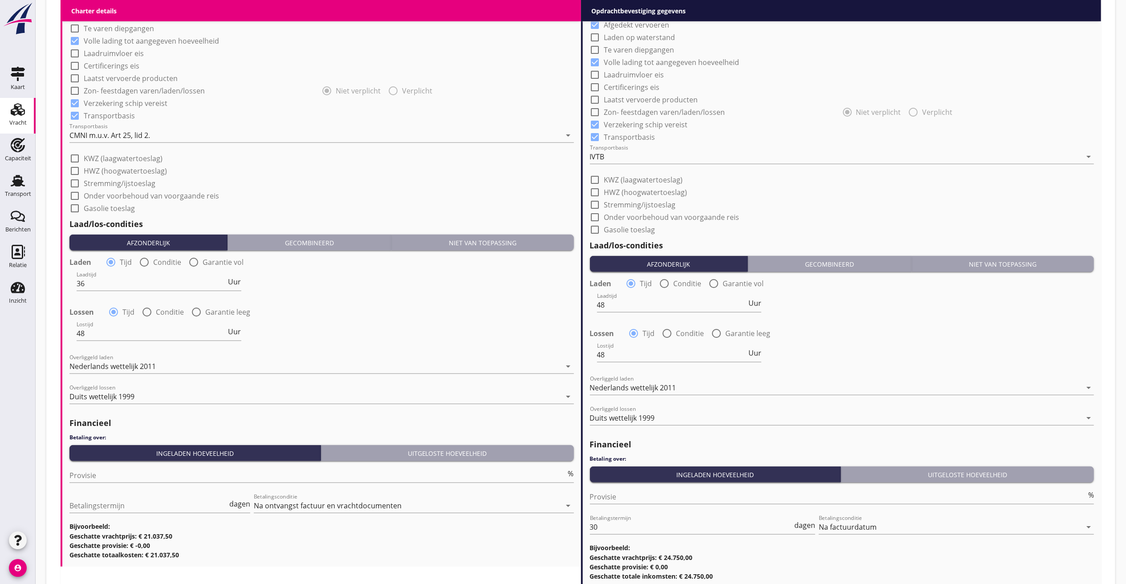
scroll to position [775, 0]
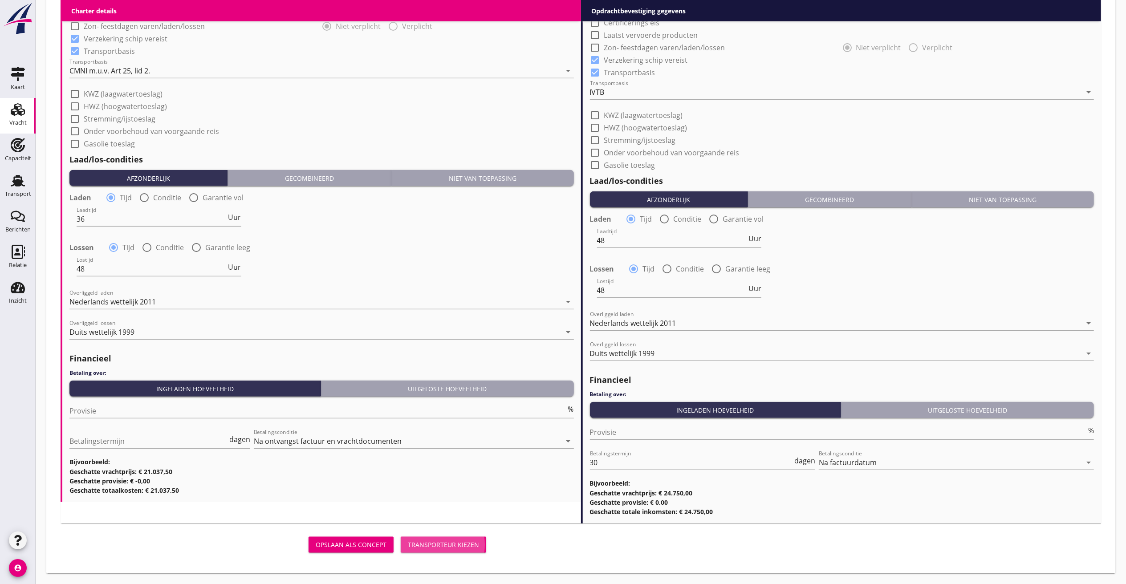
click at [467, 545] on div "Transporteur kiezen" at bounding box center [443, 544] width 71 height 9
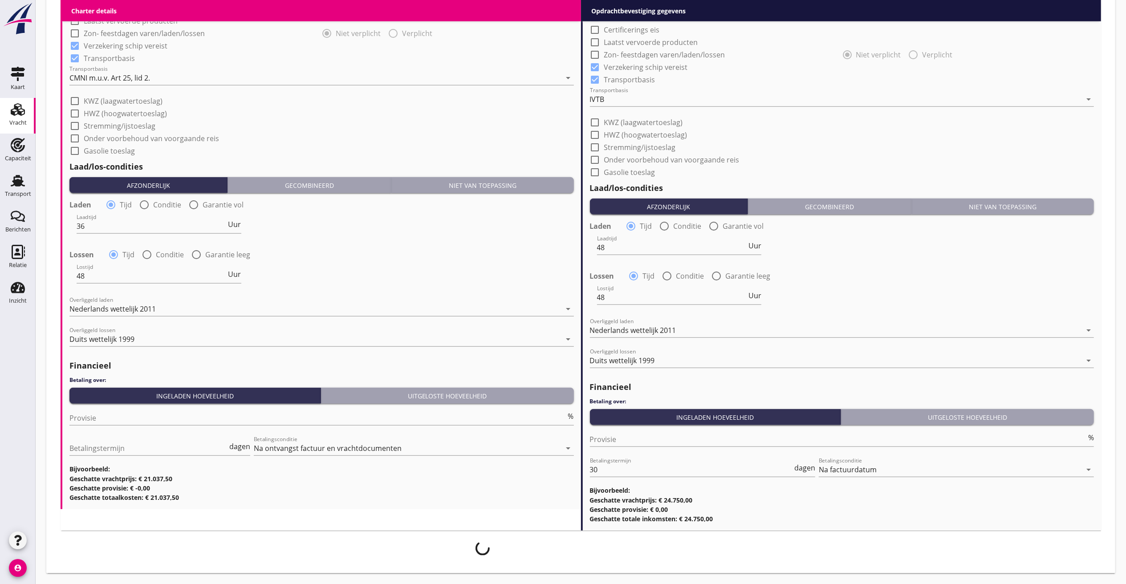
scroll to position [768, 0]
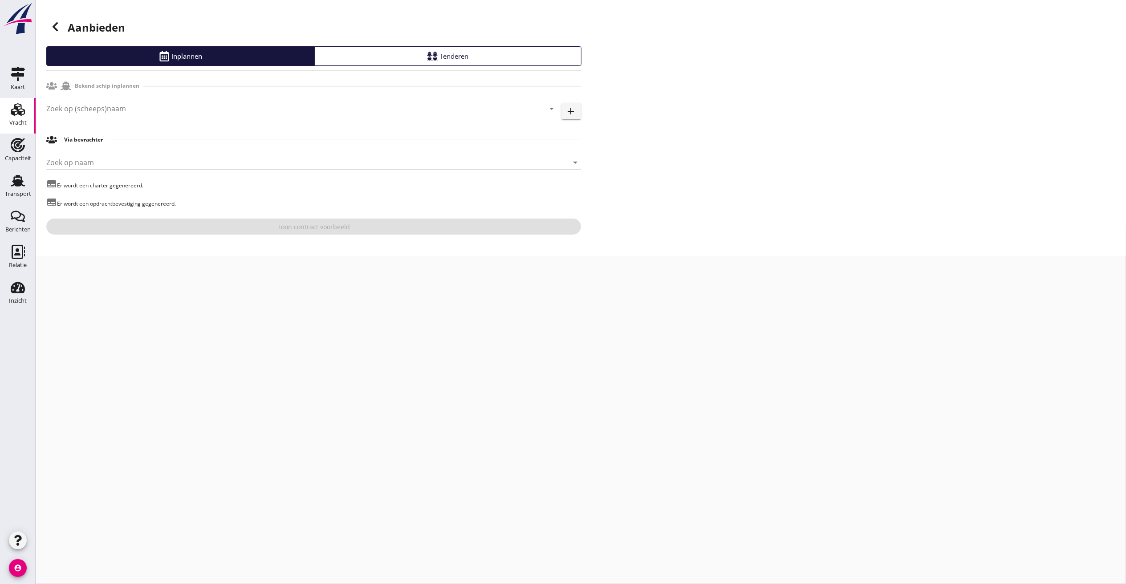
click at [183, 111] on input "Zoek op (scheeps)naam" at bounding box center [289, 108] width 486 height 14
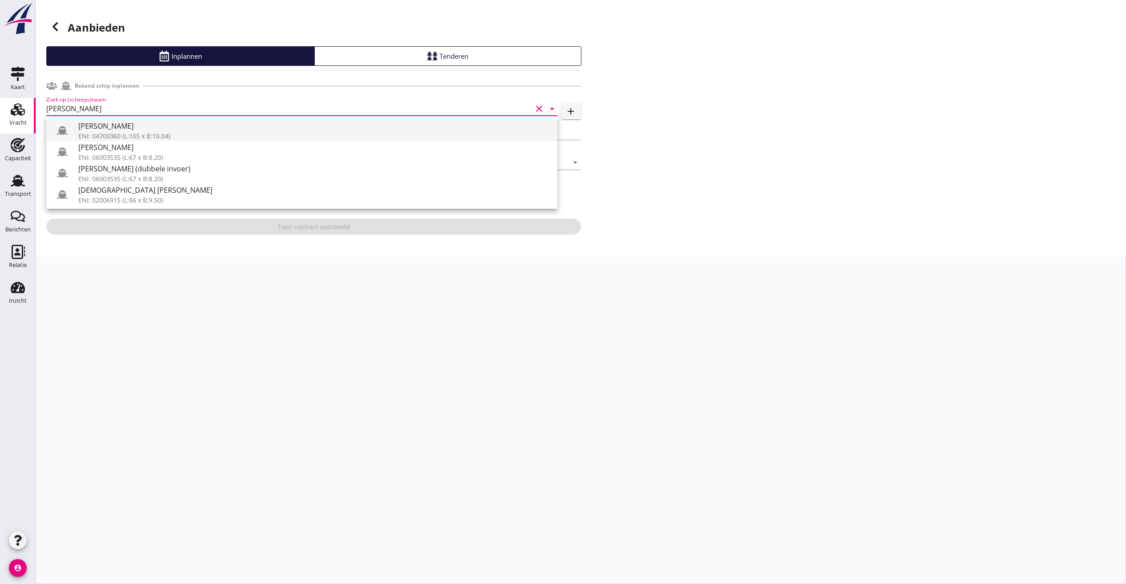
click at [118, 126] on div "[PERSON_NAME]" at bounding box center [314, 126] width 472 height 11
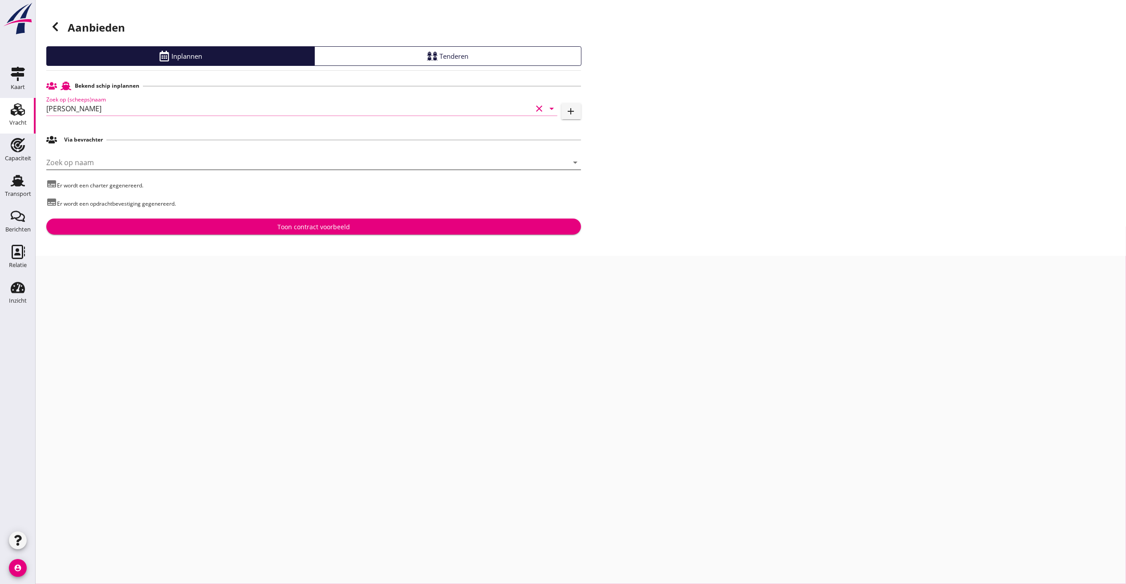
type input "[PERSON_NAME]"
click at [85, 156] on input "Zoek op naam" at bounding box center [301, 162] width 510 height 14
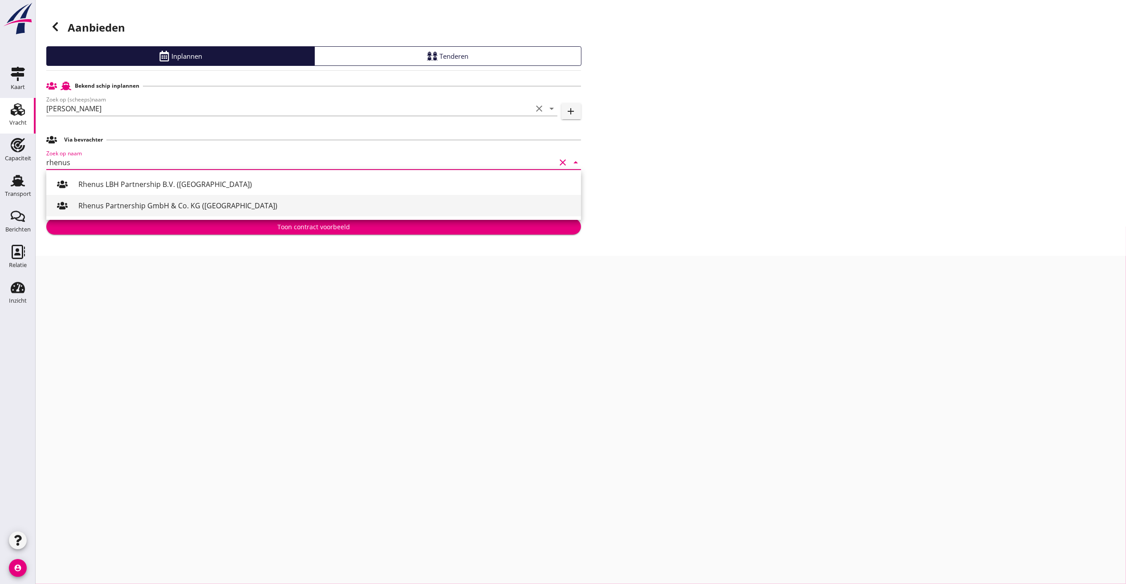
click at [145, 207] on div "Rhenus Partnership GmbH & Co. KG ([GEOGRAPHIC_DATA])" at bounding box center [325, 205] width 495 height 11
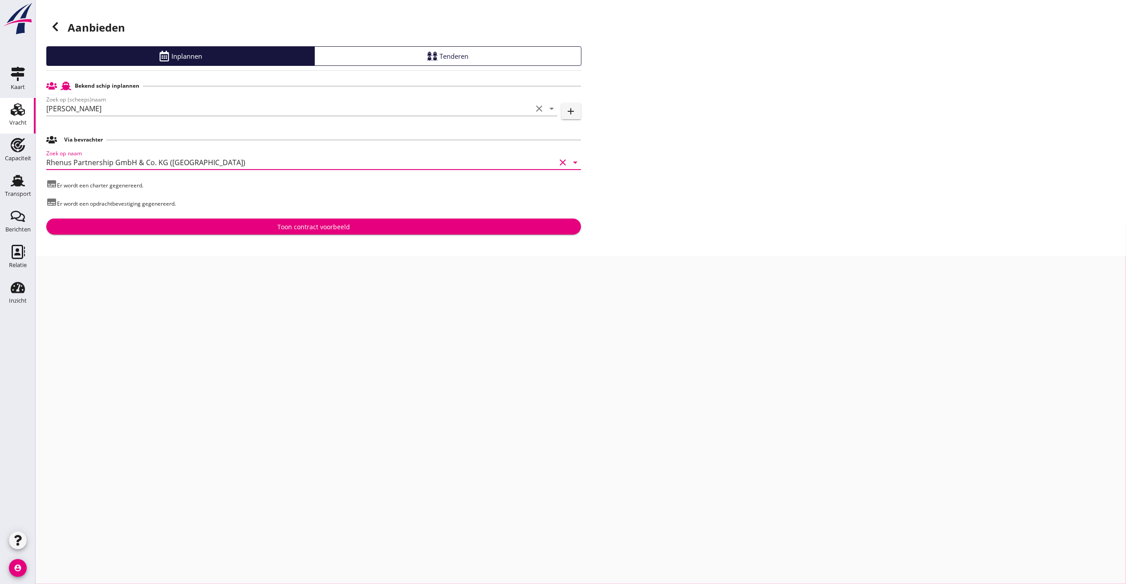
type input "Rhenus Partnership GmbH & Co. KG ([GEOGRAPHIC_DATA])"
click at [205, 230] on div "Toon contract voorbeeld" at bounding box center [313, 226] width 520 height 9
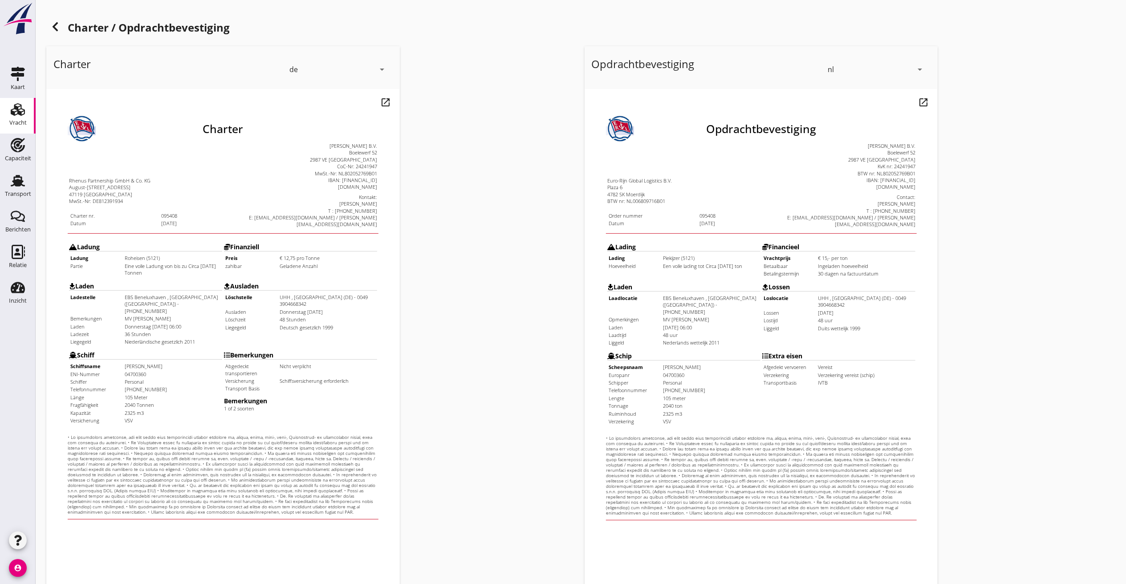
scroll to position [75, 0]
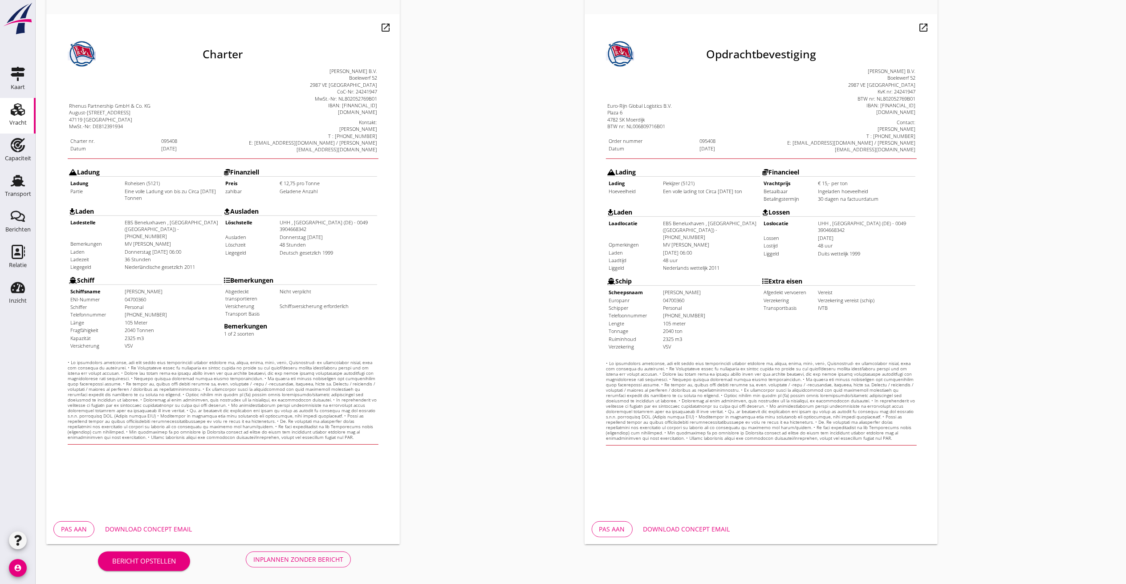
click at [301, 564] on div "Inplannen zonder bericht" at bounding box center [298, 559] width 90 height 9
click at [177, 529] on div "Download concept email" at bounding box center [148, 528] width 87 height 9
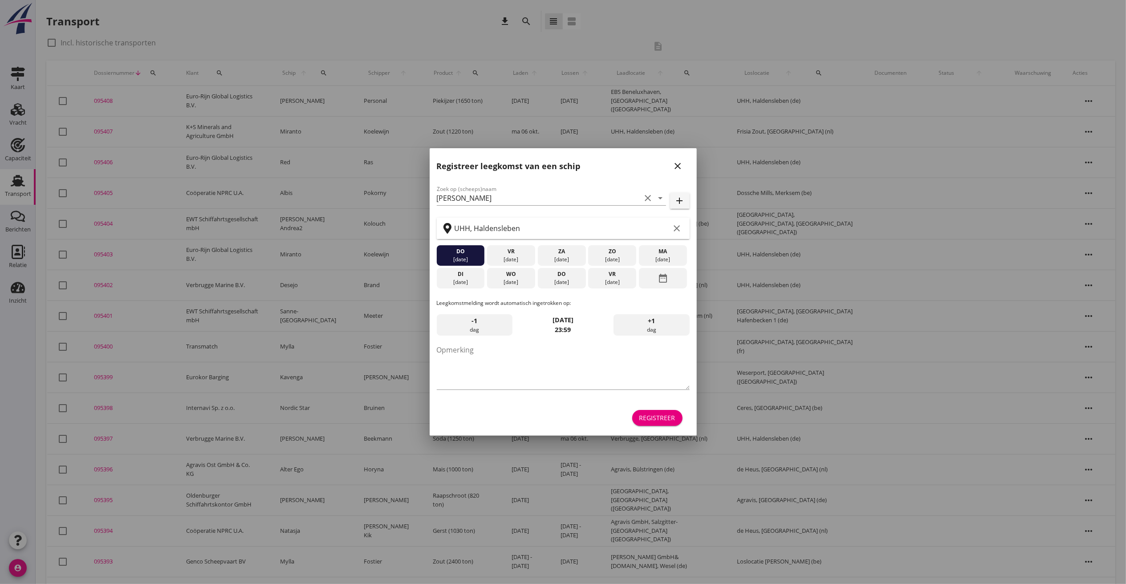
click at [654, 414] on div "Registreer" at bounding box center [657, 417] width 36 height 9
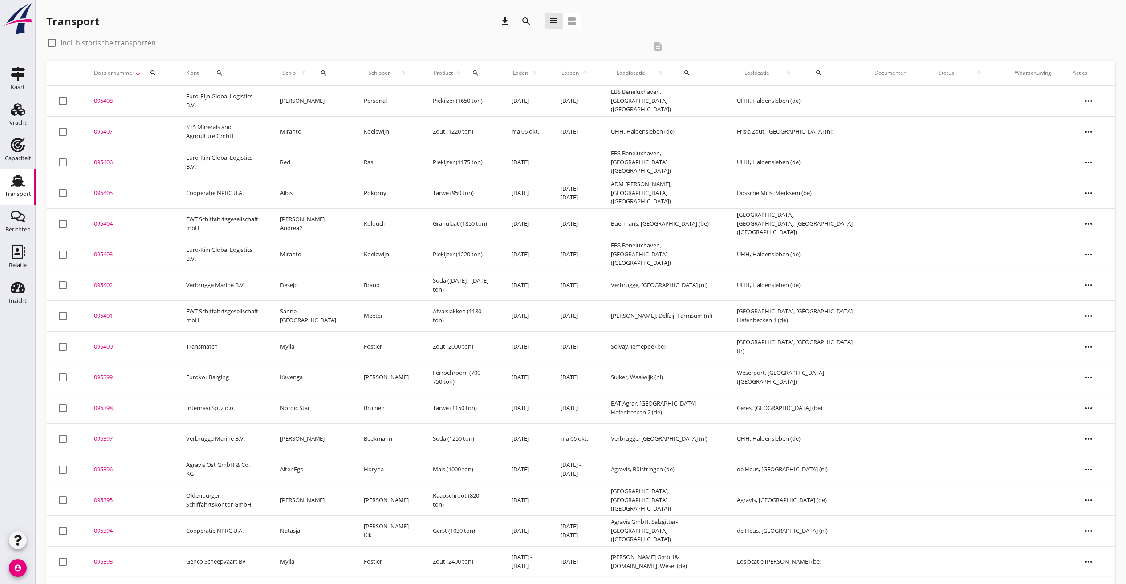
click at [100, 98] on div "095408" at bounding box center [129, 101] width 71 height 9
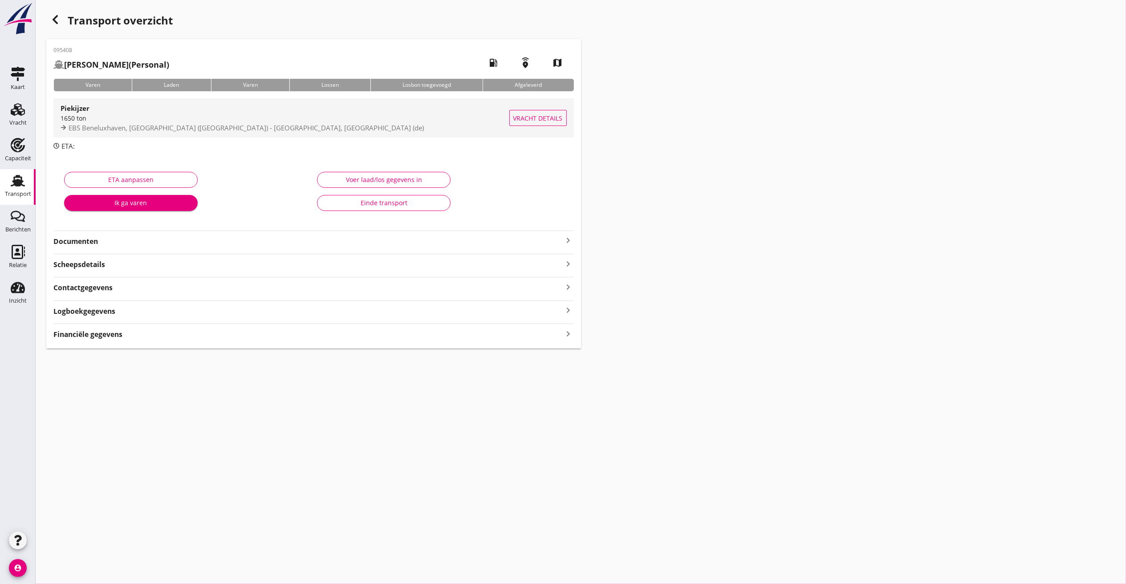
click at [123, 107] on div "Piekijzer" at bounding box center [285, 108] width 449 height 11
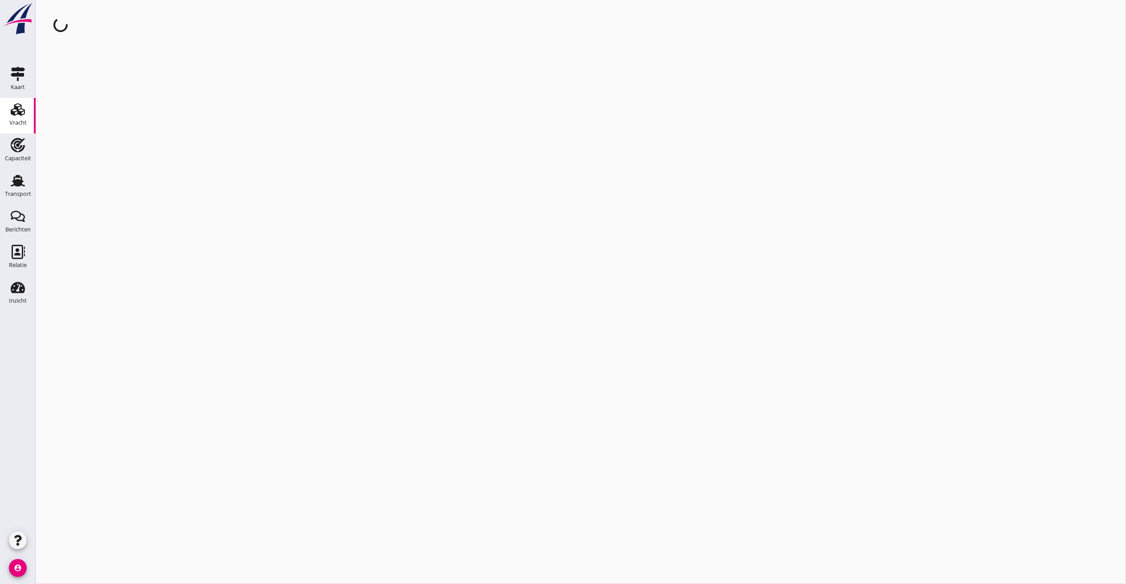
click at [123, 107] on div "cancel You are impersonating another user." at bounding box center [581, 292] width 1090 height 584
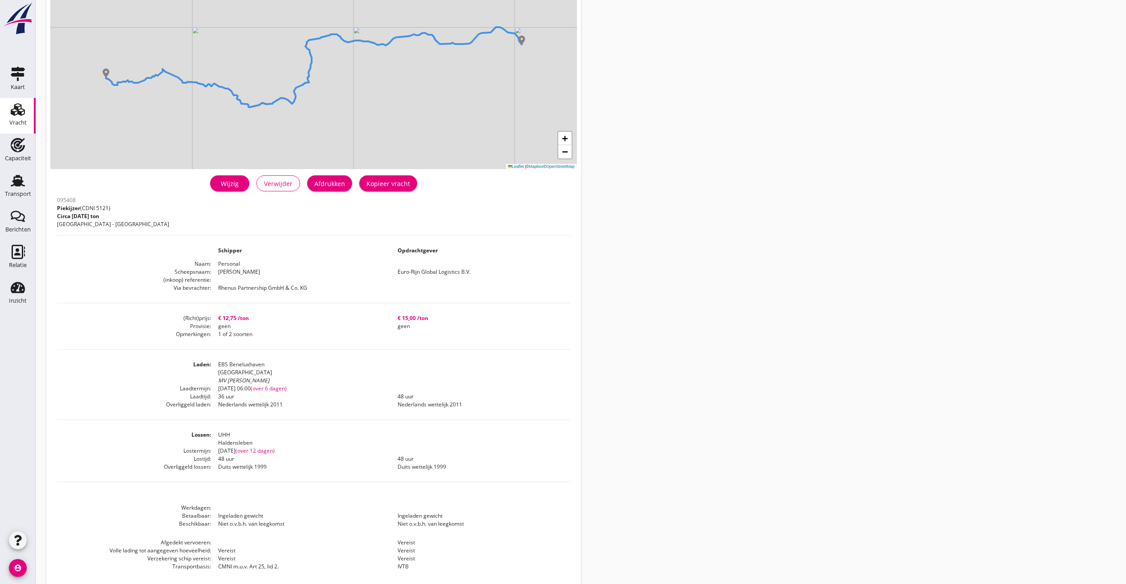
scroll to position [119, 0]
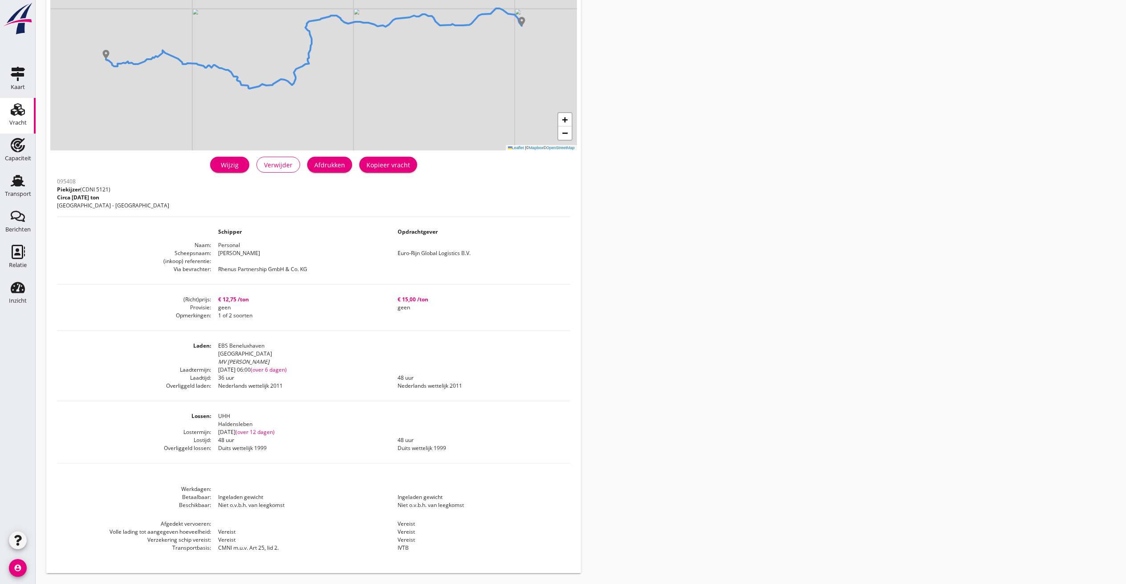
click at [232, 160] on div "Wijzig" at bounding box center [229, 164] width 25 height 9
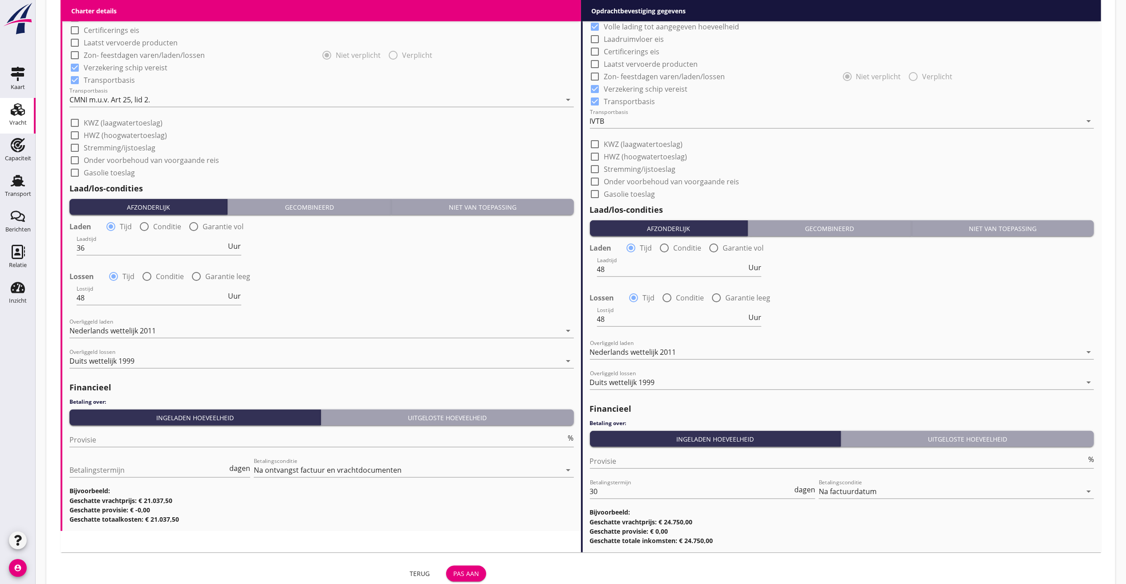
scroll to position [763, 0]
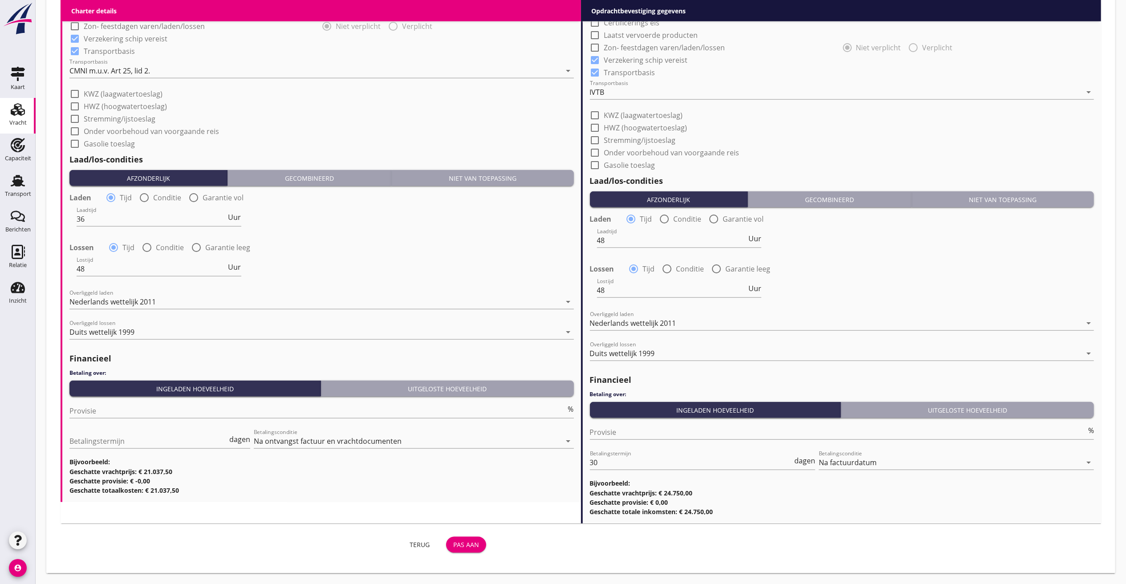
click at [466, 545] on div "Pas aan" at bounding box center [466, 544] width 26 height 9
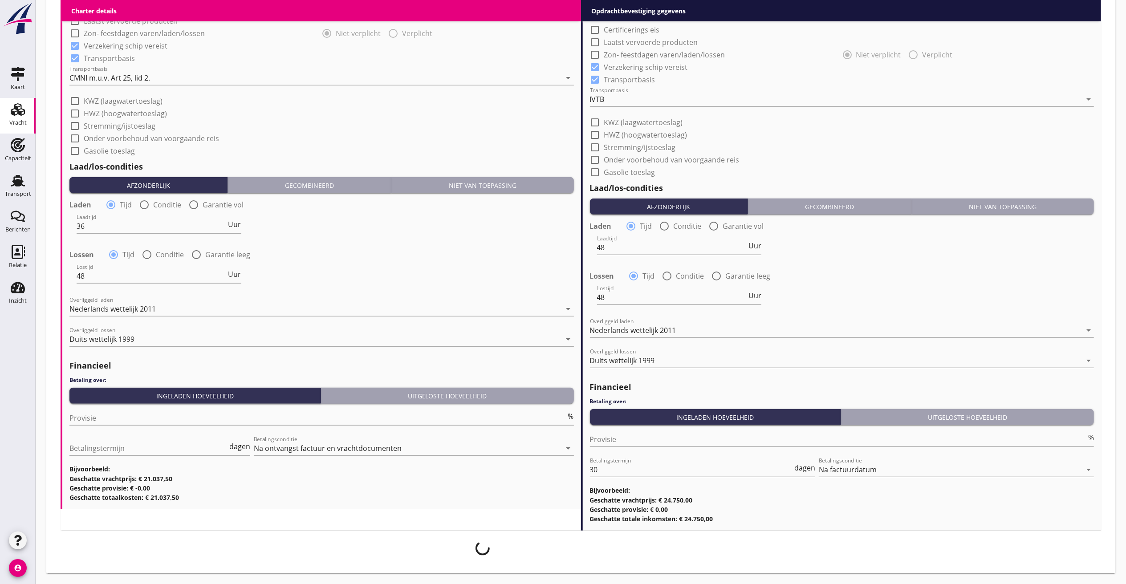
scroll to position [756, 0]
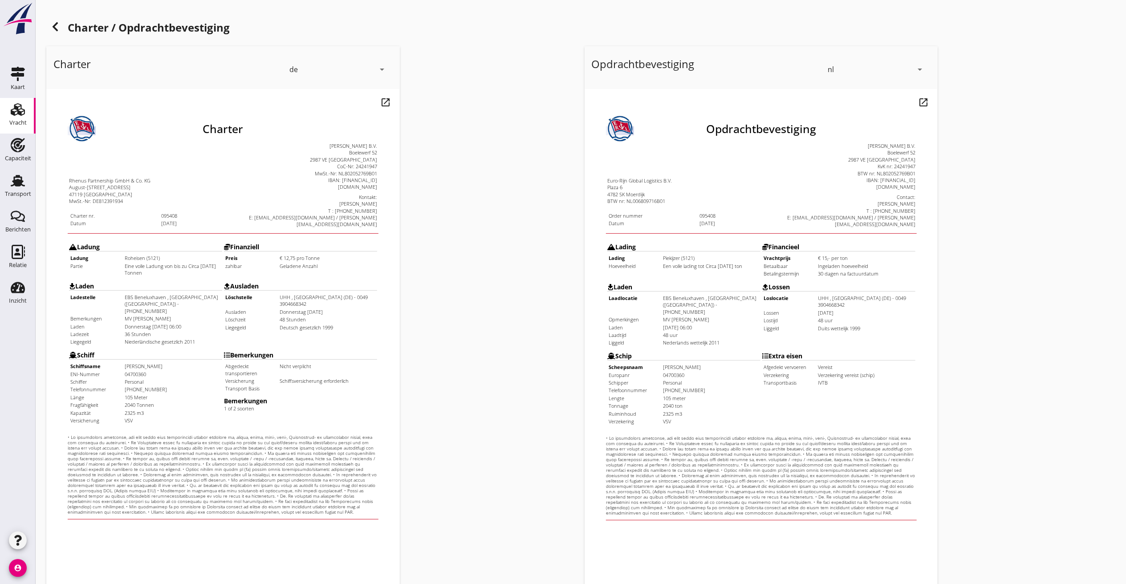
scroll to position [75, 0]
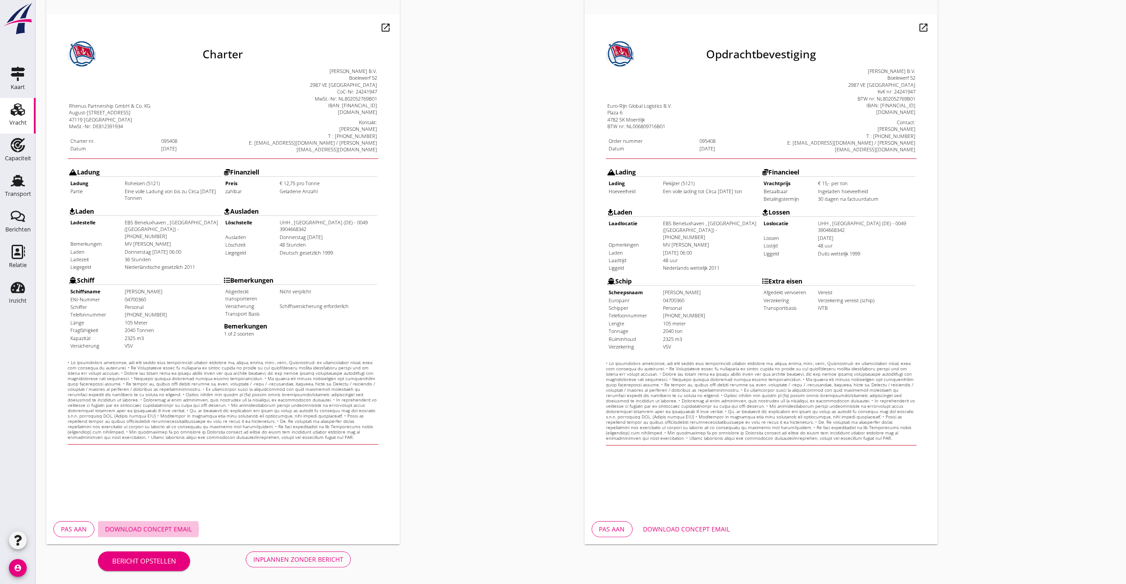
click at [152, 531] on div "Download concept email" at bounding box center [148, 528] width 87 height 9
click at [324, 555] on div "Inplannen zonder bericht" at bounding box center [298, 559] width 90 height 9
